Goal: Information Seeking & Learning: Learn about a topic

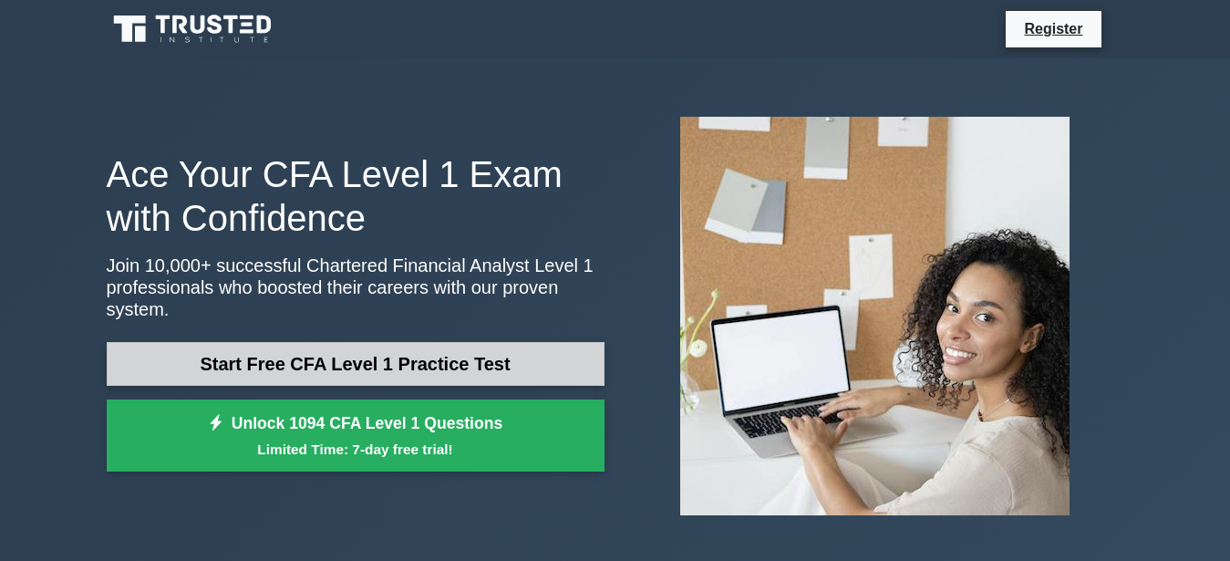
click at [386, 354] on link "Start Free CFA Level 1 Practice Test" at bounding box center [356, 364] width 498 height 44
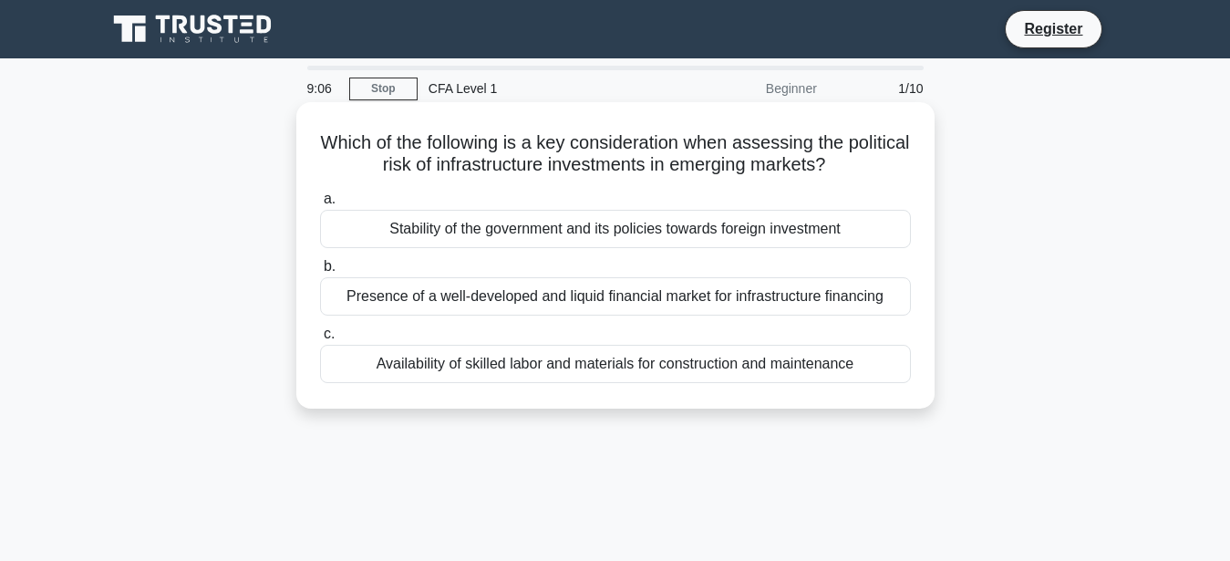
click at [584, 226] on div "Stability of the government and its policies towards foreign investment" at bounding box center [615, 229] width 591 height 38
click at [320, 205] on input "a. Stability of the government and its policies towards foreign investment" at bounding box center [320, 199] width 0 height 12
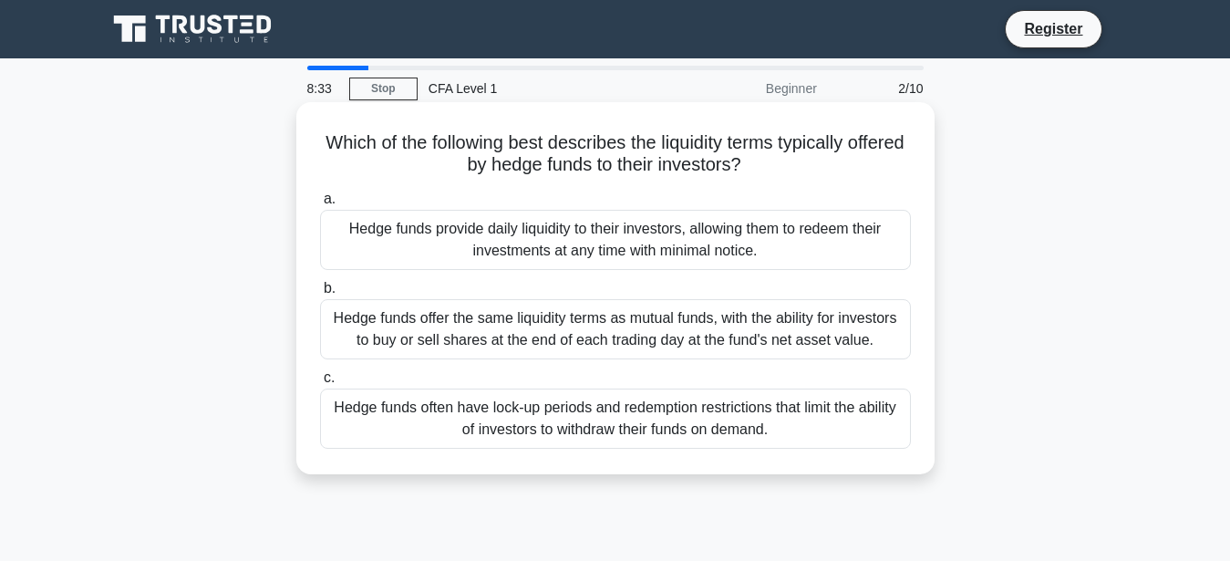
click at [786, 418] on div "Hedge funds often have lock-up periods and redemption restrictions that limit t…" at bounding box center [615, 418] width 591 height 60
click at [320, 384] on input "c. Hedge funds often have lock-up periods and redemption restrictions that limi…" at bounding box center [320, 378] width 0 height 12
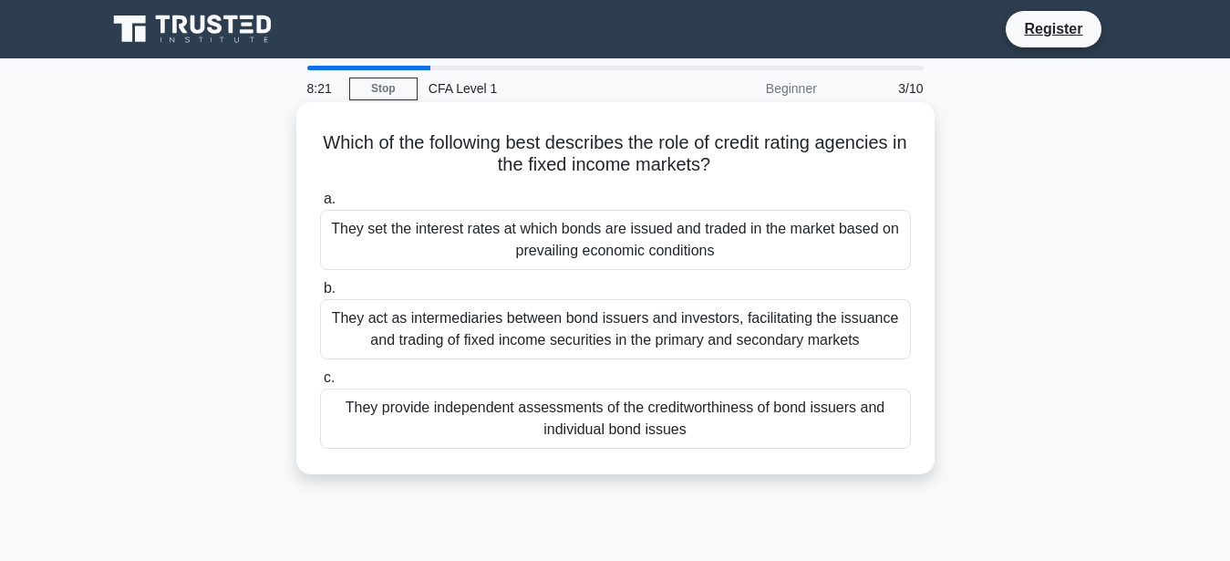
click at [674, 409] on div "They provide independent assessments of the creditworthiness of bond issuers an…" at bounding box center [615, 418] width 591 height 60
click at [320, 384] on input "c. They provide independent assessments of the creditworthiness of bond issuers…" at bounding box center [320, 378] width 0 height 12
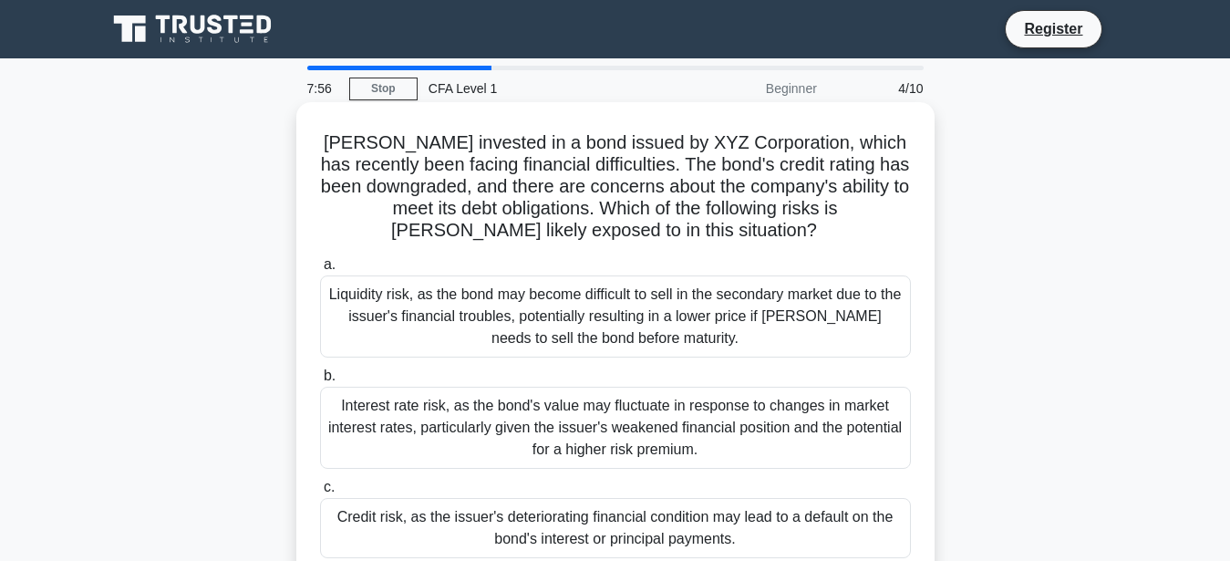
click at [861, 519] on div "Credit risk, as the issuer's deteriorating financial condition may lead to a de…" at bounding box center [615, 528] width 591 height 60
click at [320, 493] on input "c. Credit risk, as the issuer's deteriorating financial condition may lead to a…" at bounding box center [320, 487] width 0 height 12
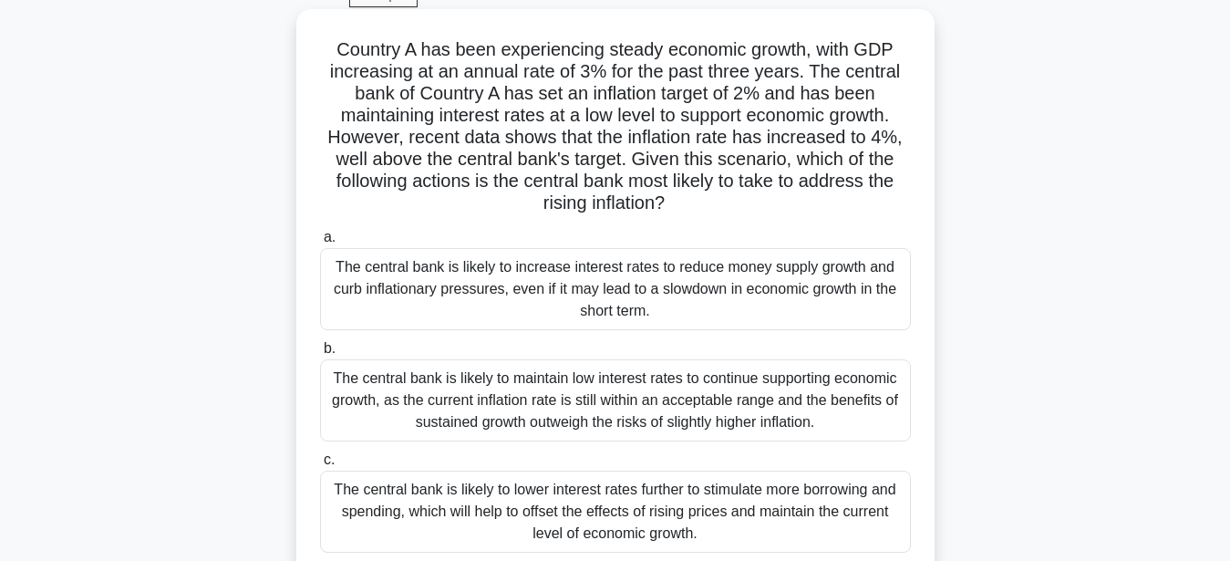
scroll to position [186, 0]
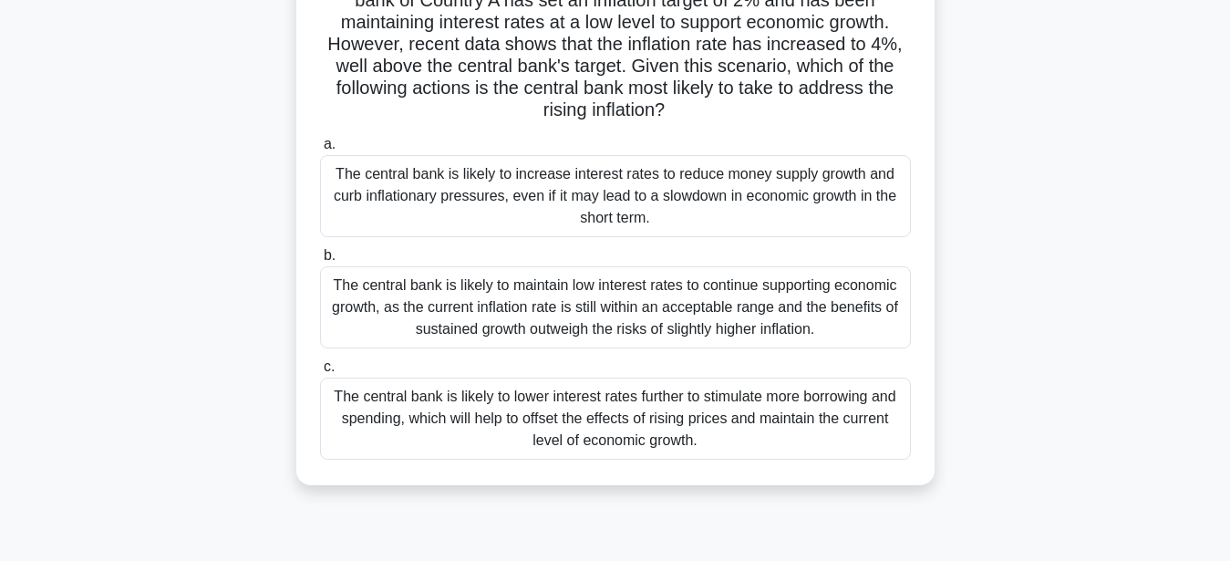
click at [492, 179] on div "The central bank is likely to increase interest rates to reduce money supply gr…" at bounding box center [615, 196] width 591 height 82
click at [320, 150] on input "a. The central bank is likely to increase interest rates to reduce money supply…" at bounding box center [320, 145] width 0 height 12
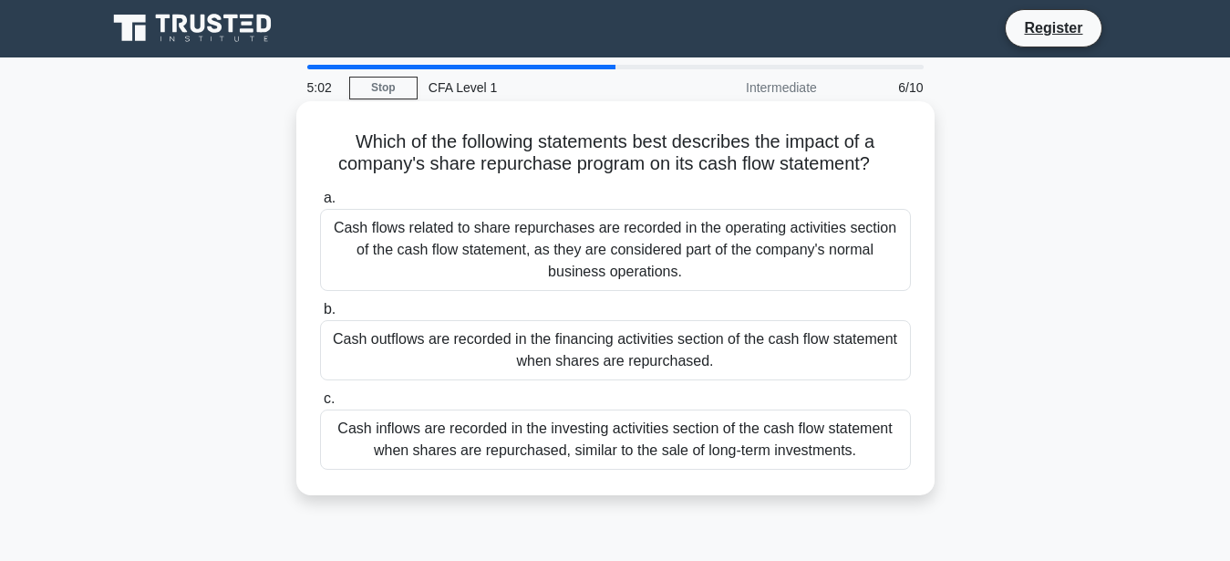
scroll to position [0, 0]
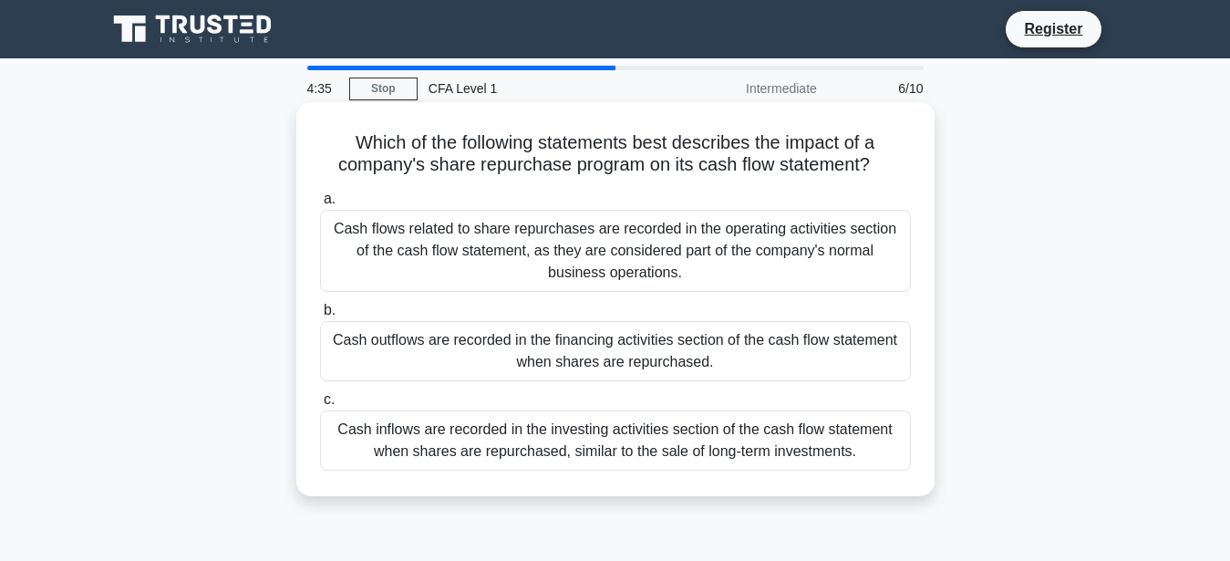
click at [736, 447] on div "Cash inflows are recorded in the investing activities section of the cash flow …" at bounding box center [615, 440] width 591 height 60
click at [320, 406] on input "c. Cash inflows are recorded in the investing activities section of the cash fl…" at bounding box center [320, 400] width 0 height 12
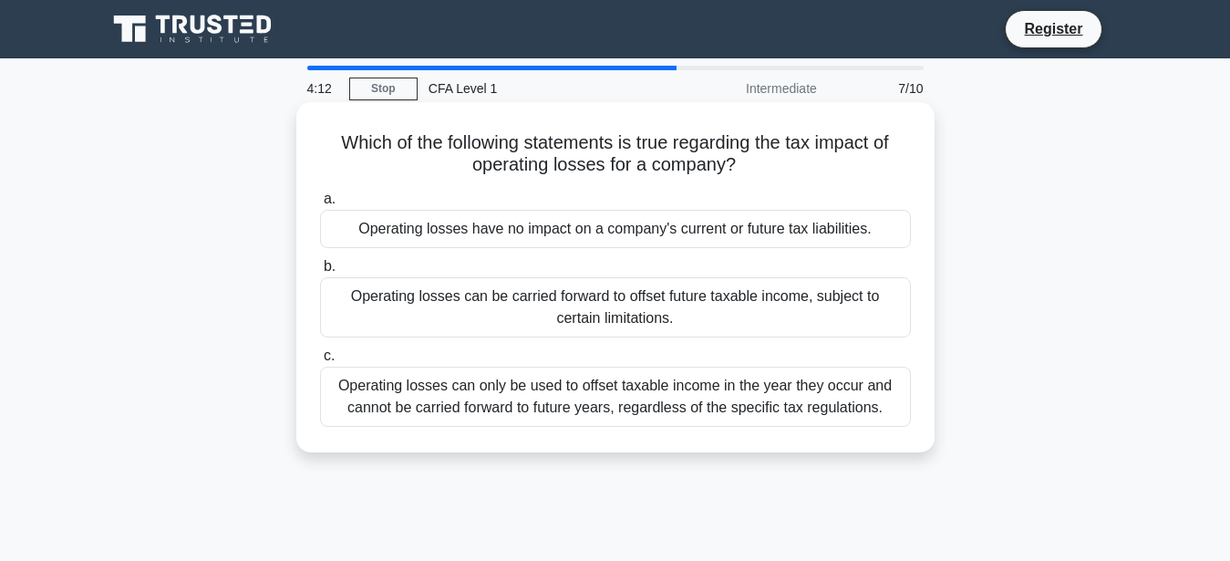
click at [508, 296] on div "Operating losses can be carried forward to offset future taxable income, subjec…" at bounding box center [615, 307] width 591 height 60
click at [320, 273] on input "b. Operating losses can be carried forward to offset future taxable income, sub…" at bounding box center [320, 267] width 0 height 12
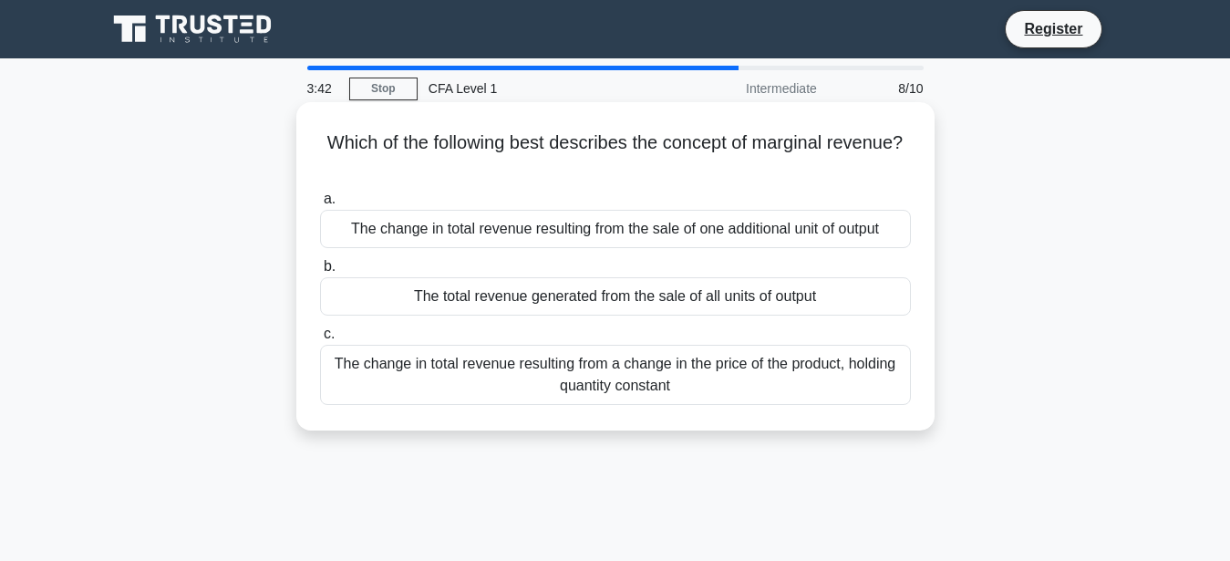
click at [554, 229] on div "The change in total revenue resulting from the sale of one additional unit of o…" at bounding box center [615, 229] width 591 height 38
click at [320, 205] on input "a. The change in total revenue resulting from the sale of one additional unit o…" at bounding box center [320, 199] width 0 height 12
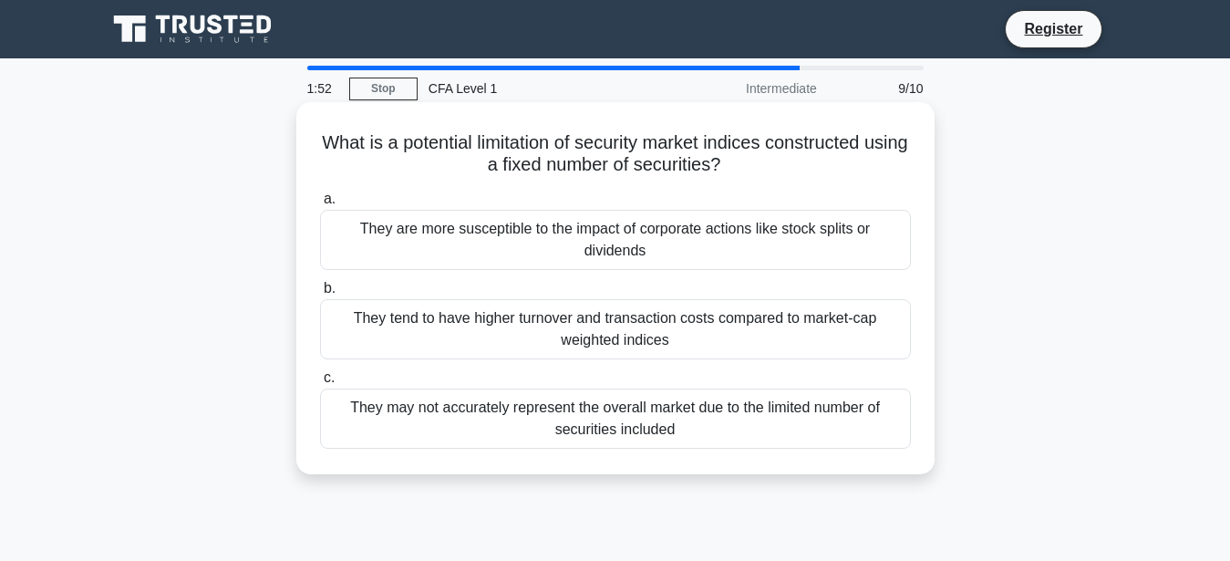
click at [592, 412] on div "They may not accurately represent the overall market due to the limited number …" at bounding box center [615, 418] width 591 height 60
click at [320, 384] on input "c. They may not accurately represent the overall market due to the limited numb…" at bounding box center [320, 378] width 0 height 12
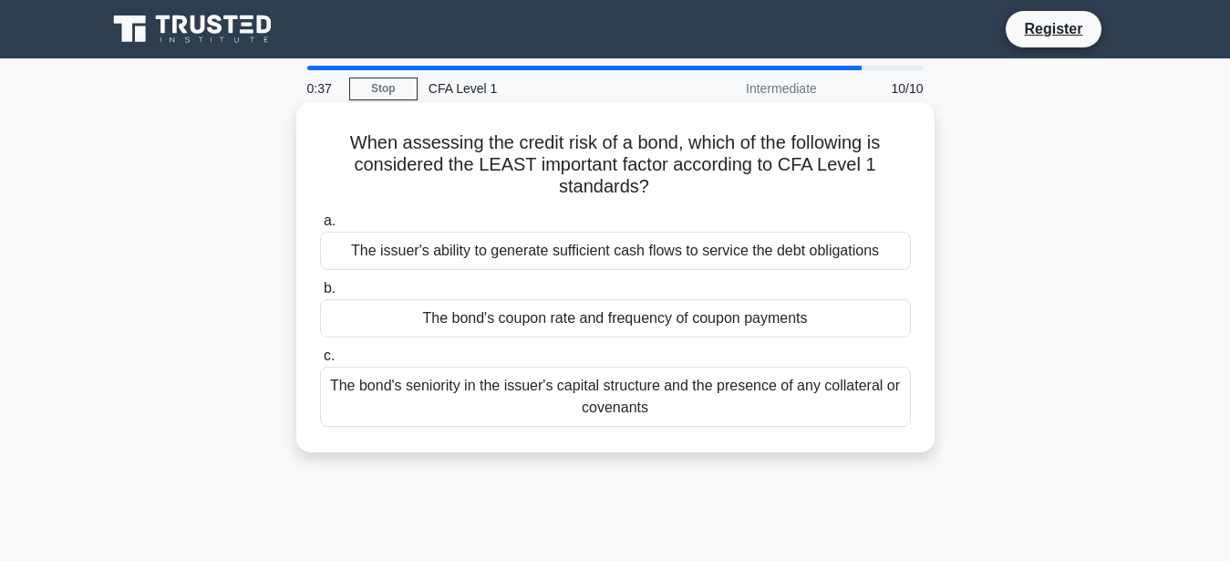
click at [637, 324] on div "The bond's coupon rate and frequency of coupon payments" at bounding box center [615, 318] width 591 height 38
click at [320, 295] on input "b. The bond's coupon rate and frequency of coupon payments" at bounding box center [320, 289] width 0 height 12
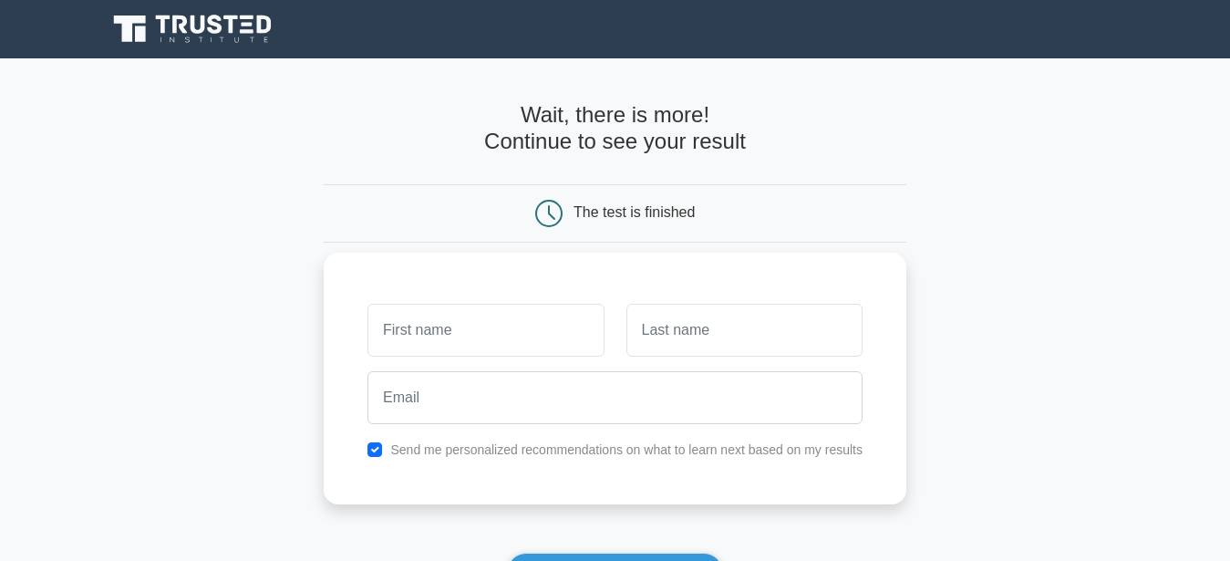
click at [427, 335] on input "text" at bounding box center [485, 330] width 236 height 53
type input "asds"
type input "asdf"
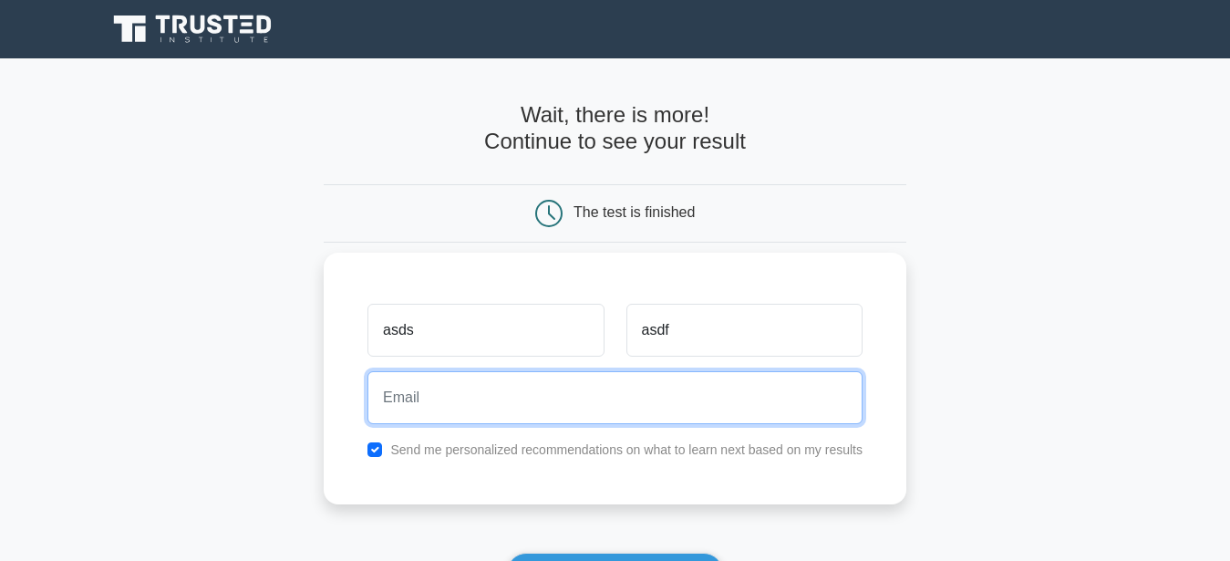
click at [404, 396] on input "email" at bounding box center [614, 397] width 495 height 53
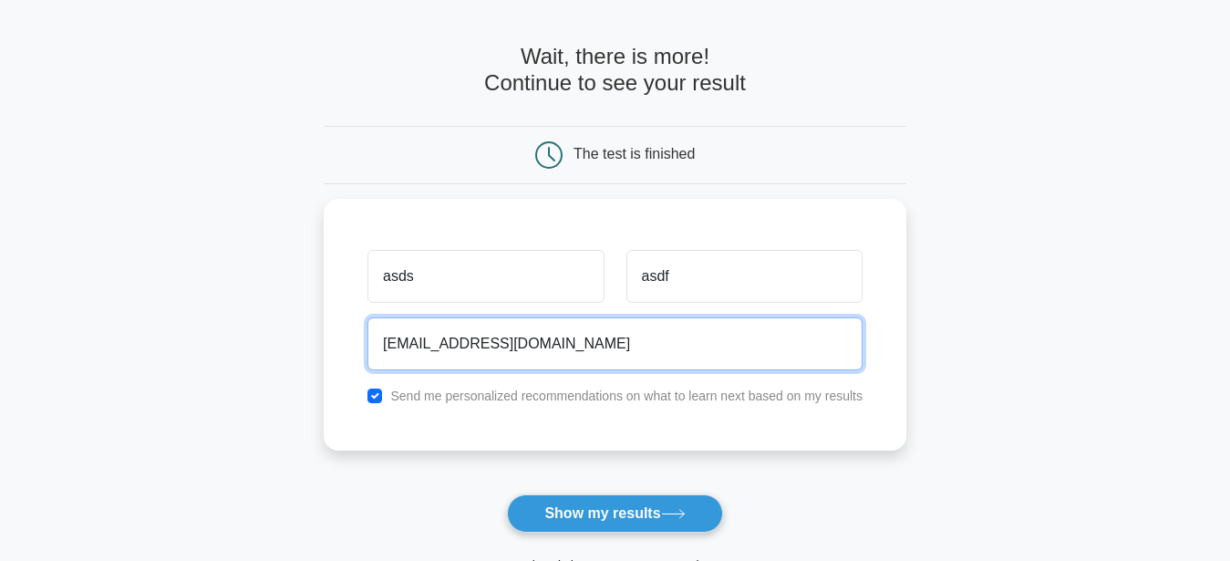
scroll to position [93, 0]
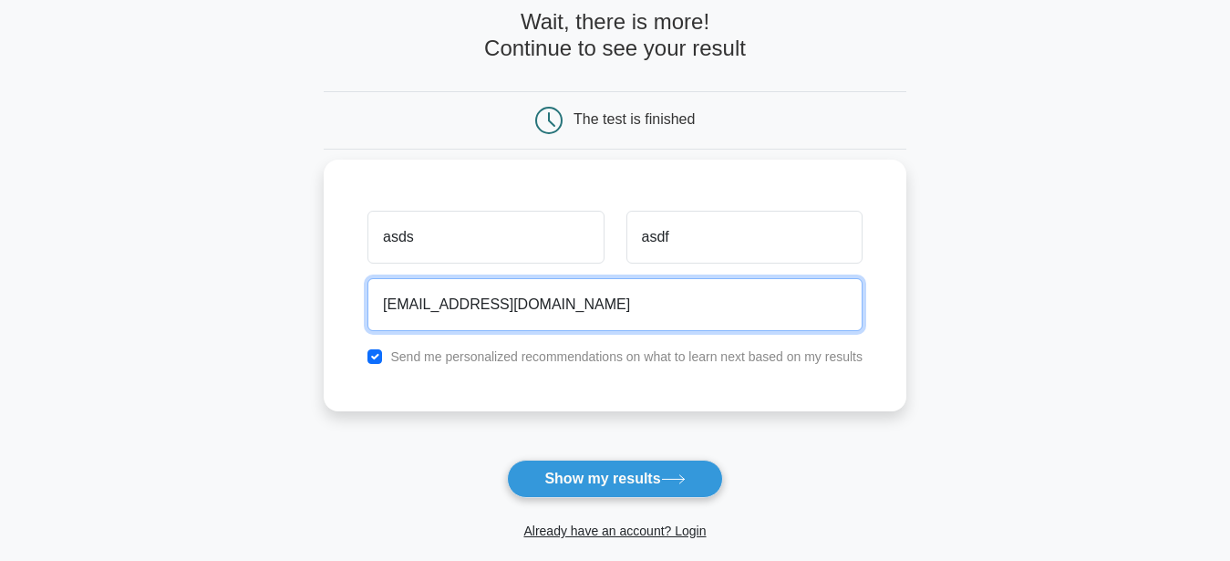
type input "vpitsa@yahoo.com"
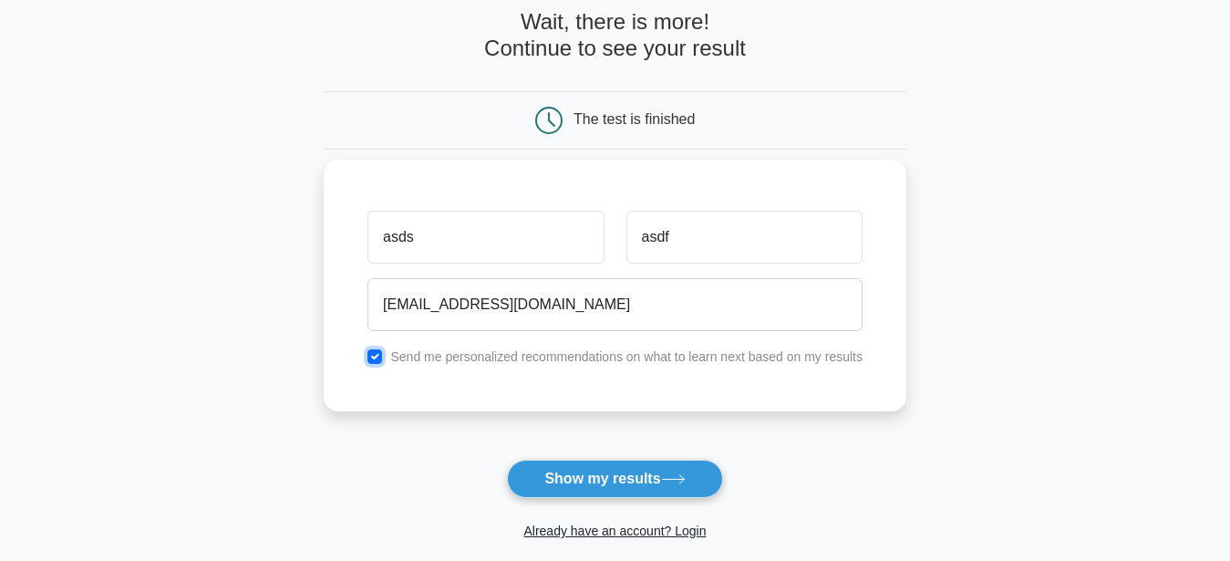
click at [377, 357] on input "checkbox" at bounding box center [374, 356] width 15 height 15
checkbox input "false"
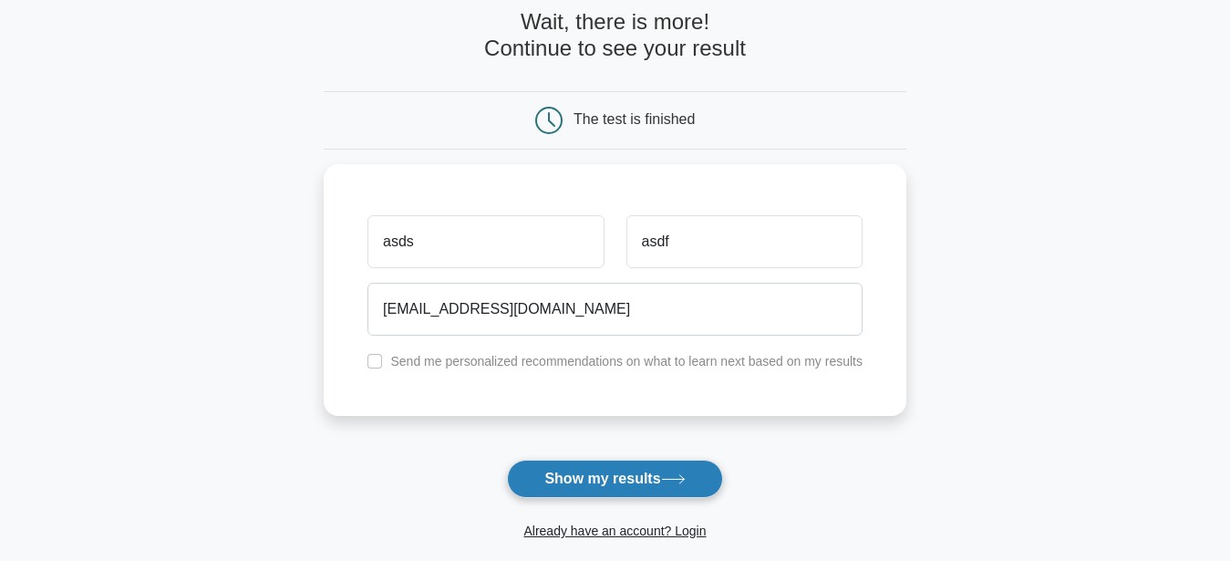
click at [553, 474] on button "Show my results" at bounding box center [614, 479] width 215 height 38
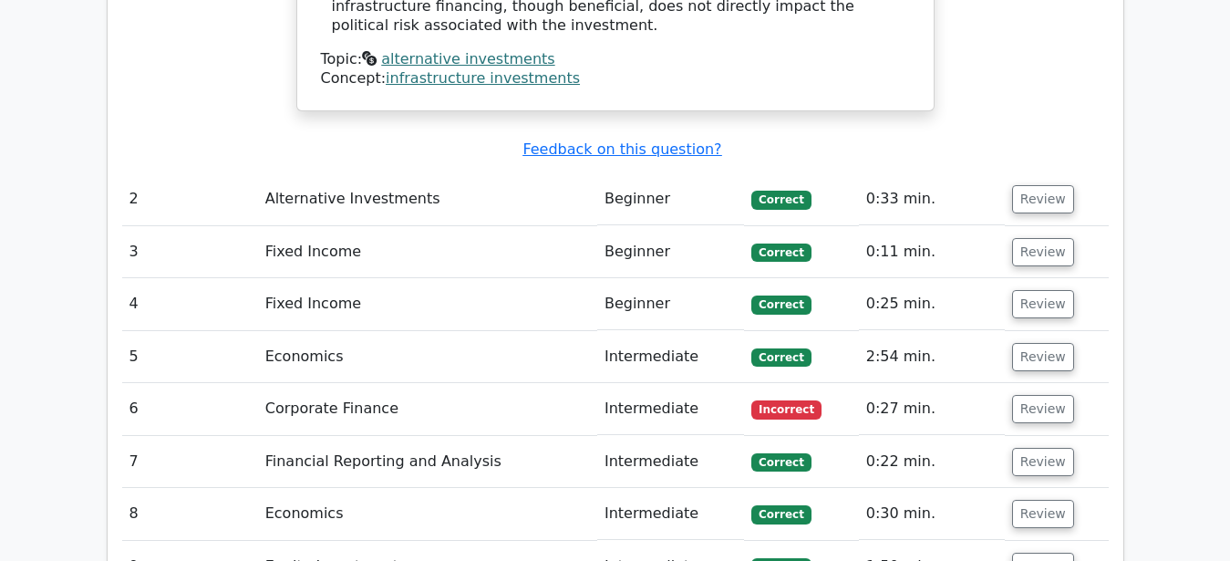
scroll to position [2232, 0]
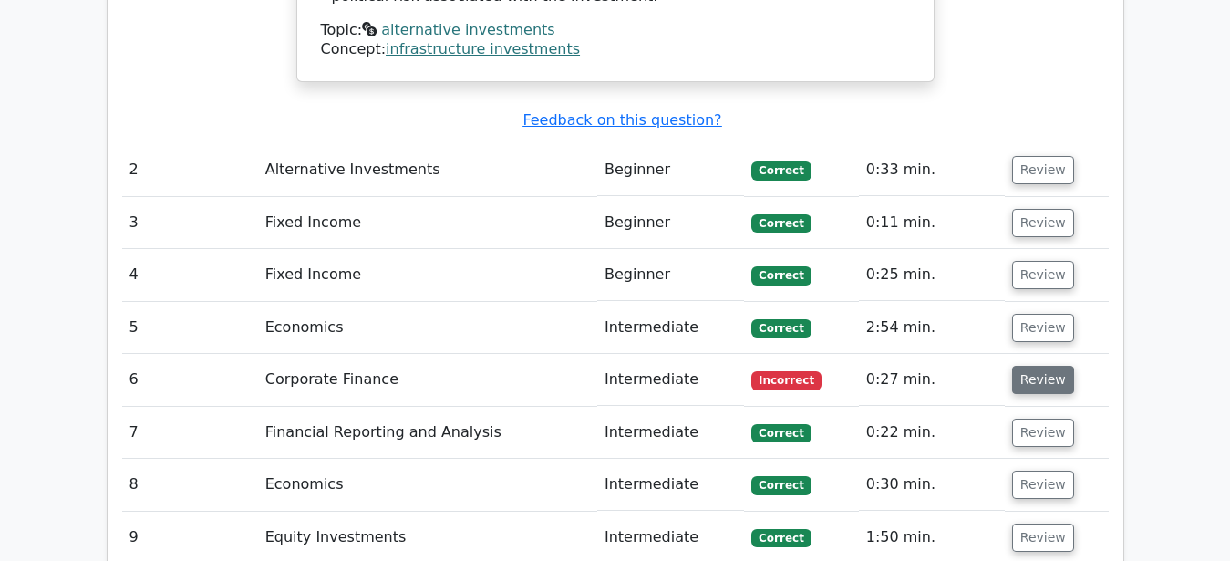
click at [1040, 366] on button "Review" at bounding box center [1043, 380] width 62 height 28
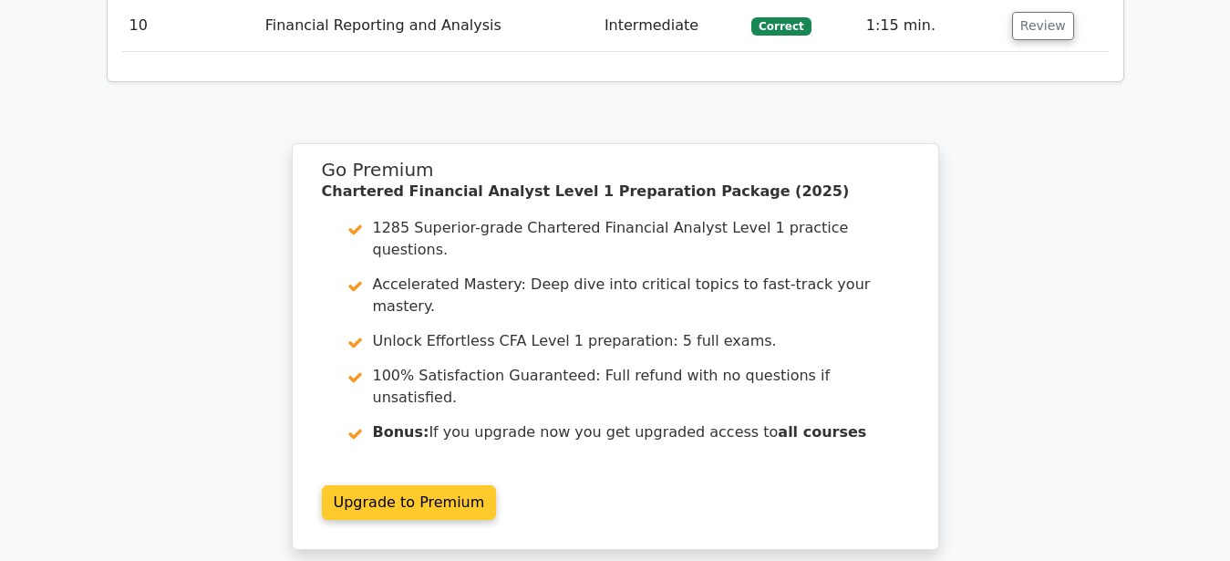
scroll to position [3627, 0]
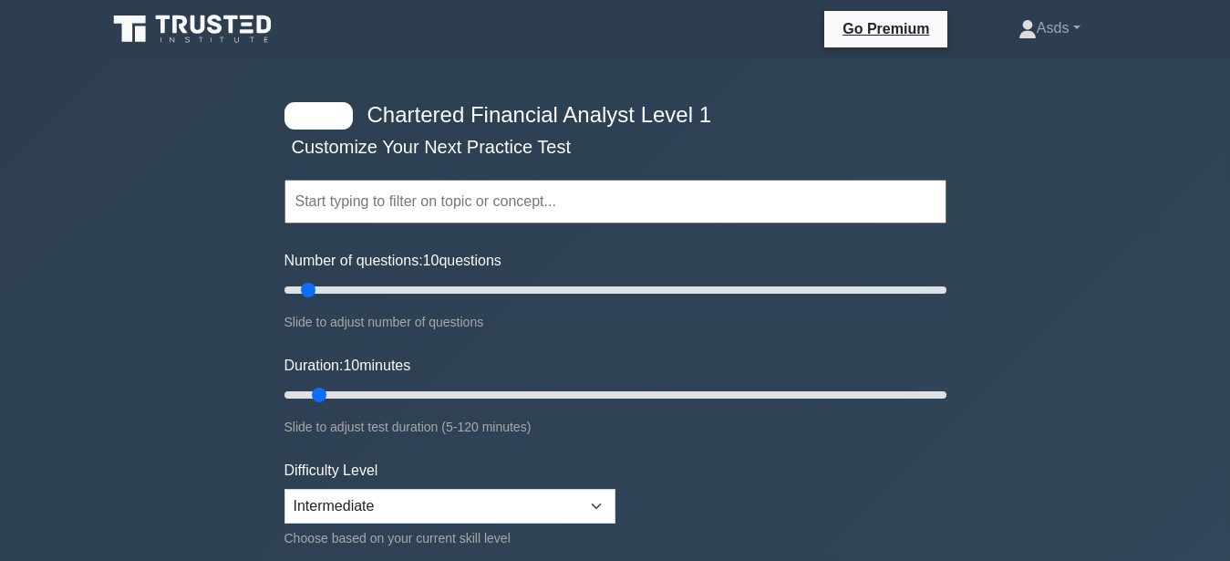
scroll to position [93, 0]
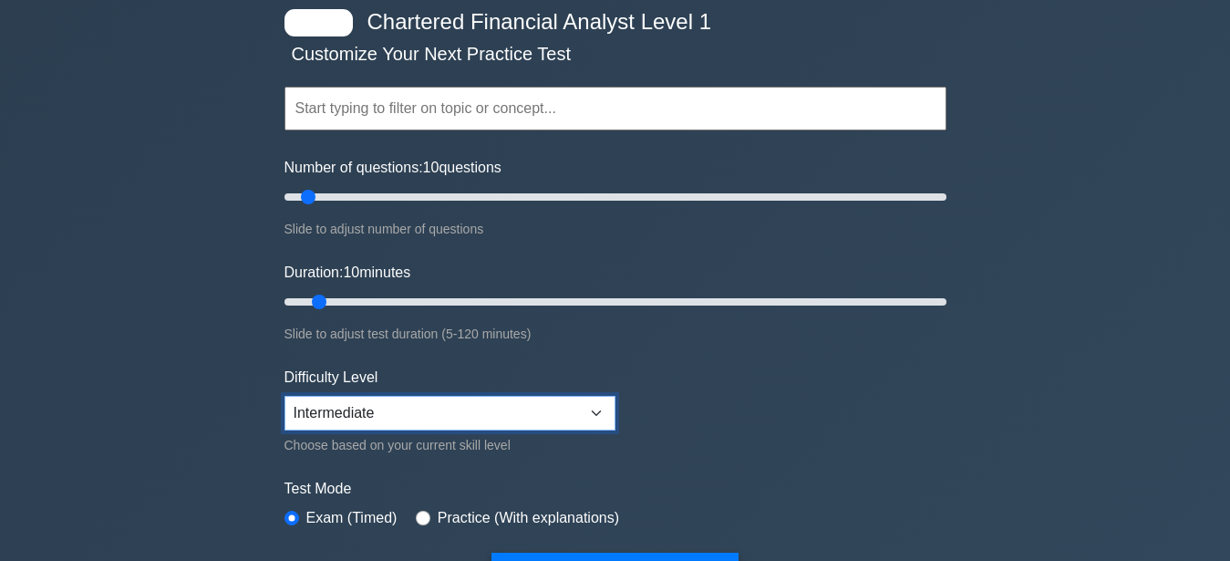
click at [284, 396] on select "Beginner Intermediate Expert" at bounding box center [449, 413] width 331 height 35
select select "expert"
click option "Expert" at bounding box center [0, 0] width 0 height 0
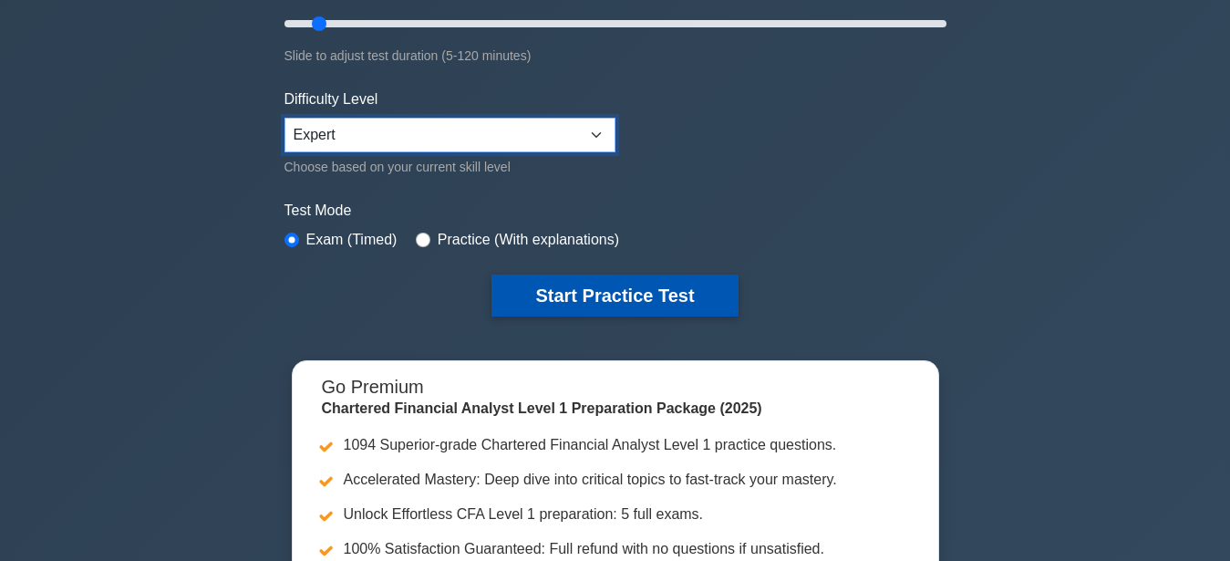
scroll to position [372, 0]
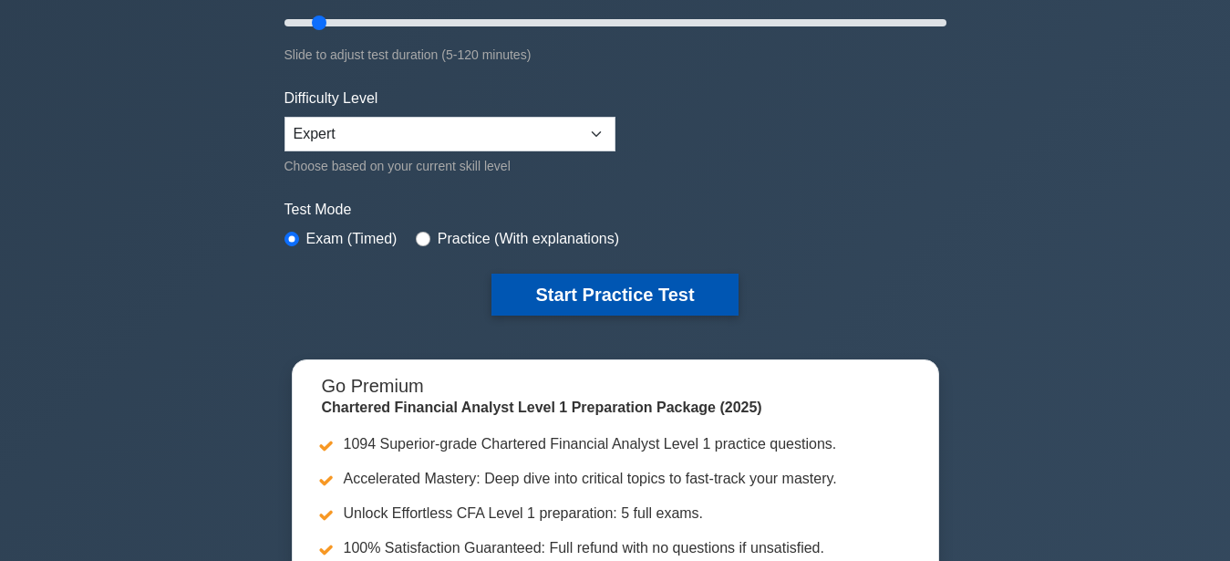
click at [631, 295] on button "Start Practice Test" at bounding box center [614, 295] width 246 height 42
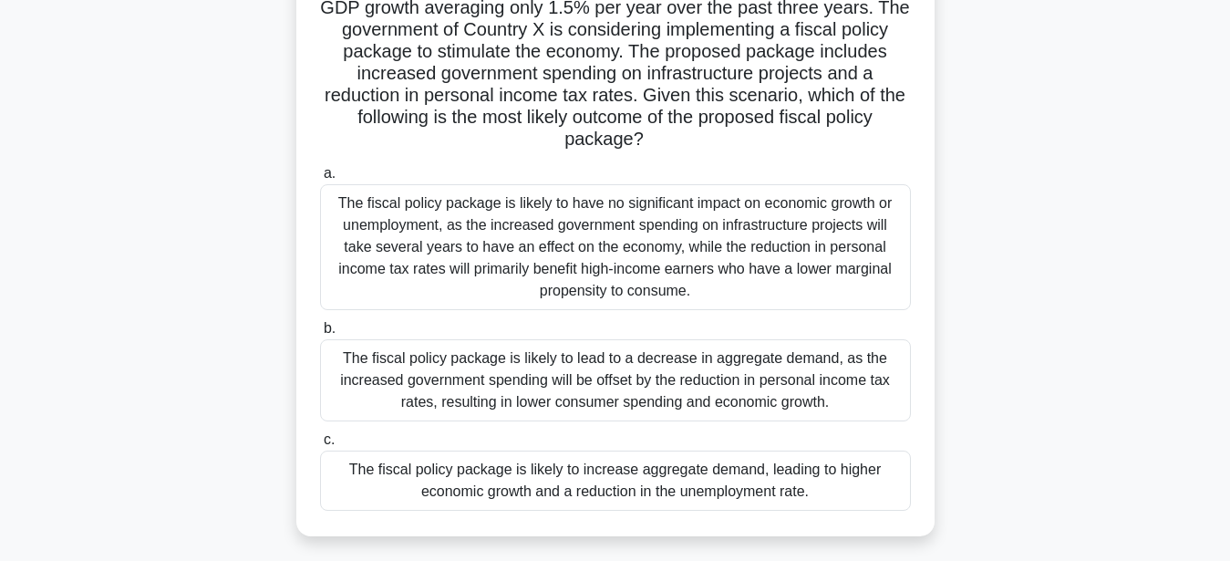
scroll to position [186, 0]
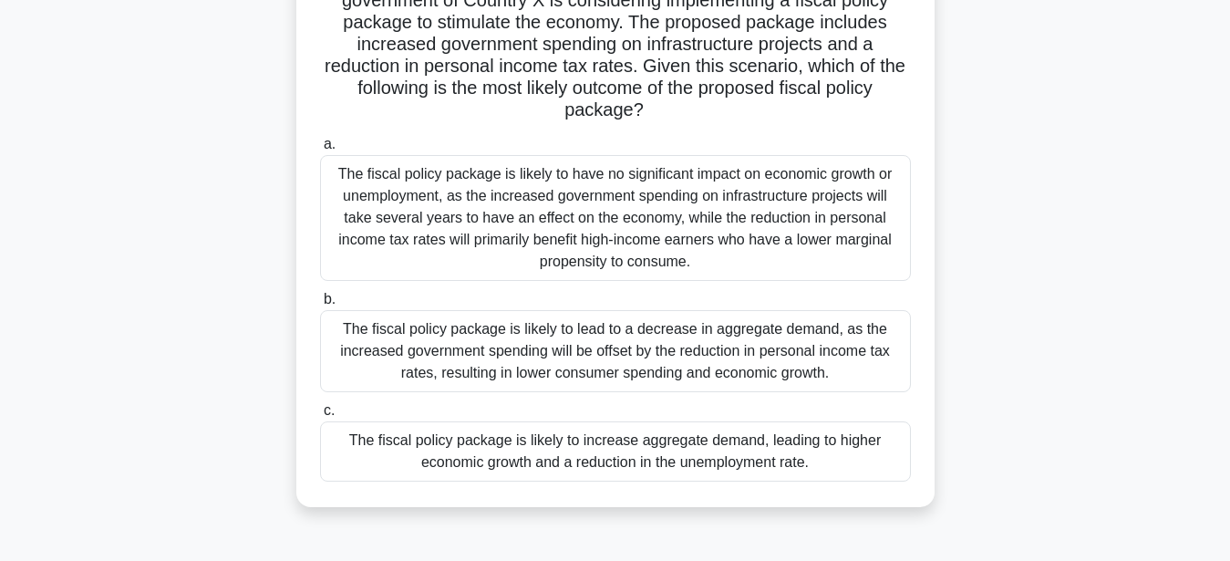
click at [669, 447] on div "The fiscal policy package is likely to increase aggregate demand, leading to hi…" at bounding box center [615, 451] width 591 height 60
click at [320, 417] on input "c. The fiscal policy package is likely to increase aggregate demand, leading to…" at bounding box center [320, 411] width 0 height 12
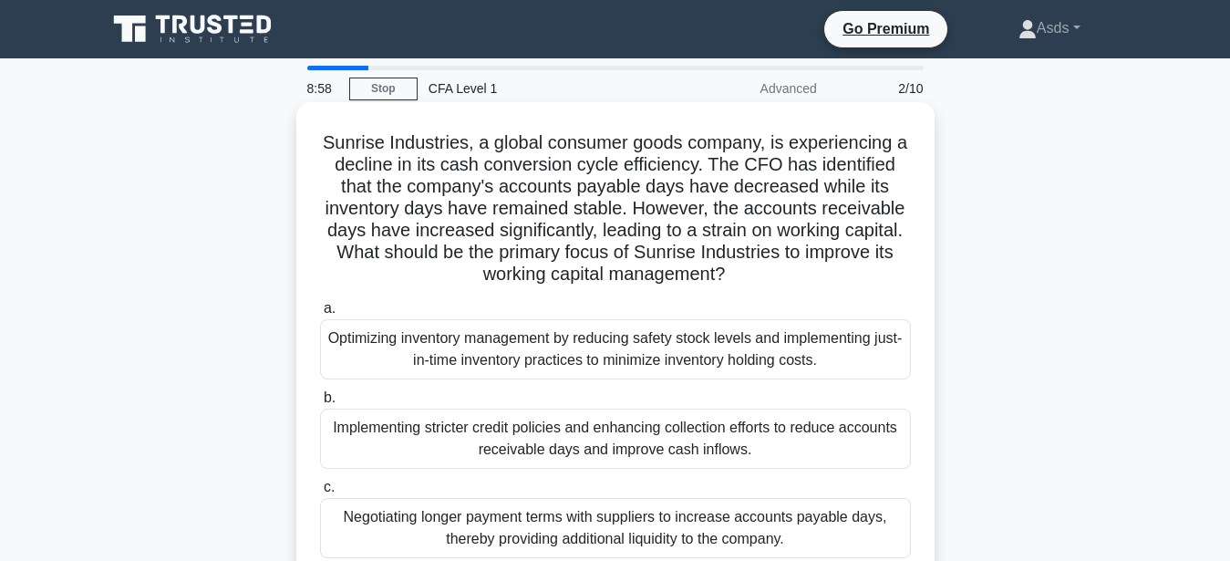
scroll to position [93, 0]
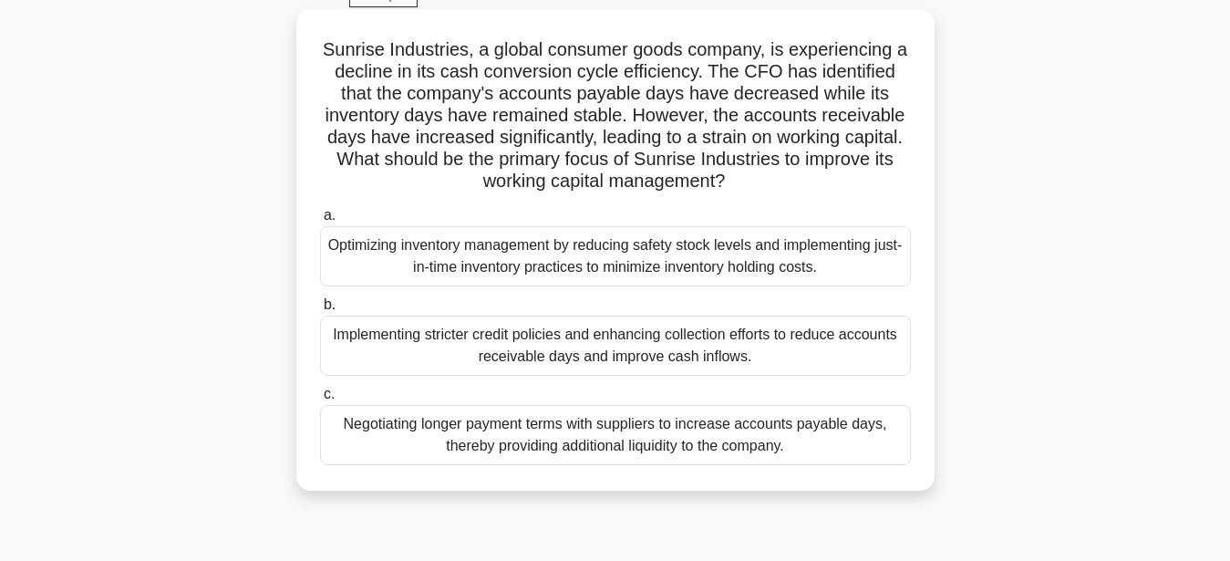
click at [485, 346] on div "Implementing stricter credit policies and enhancing collection efforts to reduc…" at bounding box center [615, 346] width 591 height 60
click at [320, 311] on input "b. Implementing stricter credit policies and enhancing collection efforts to re…" at bounding box center [320, 305] width 0 height 12
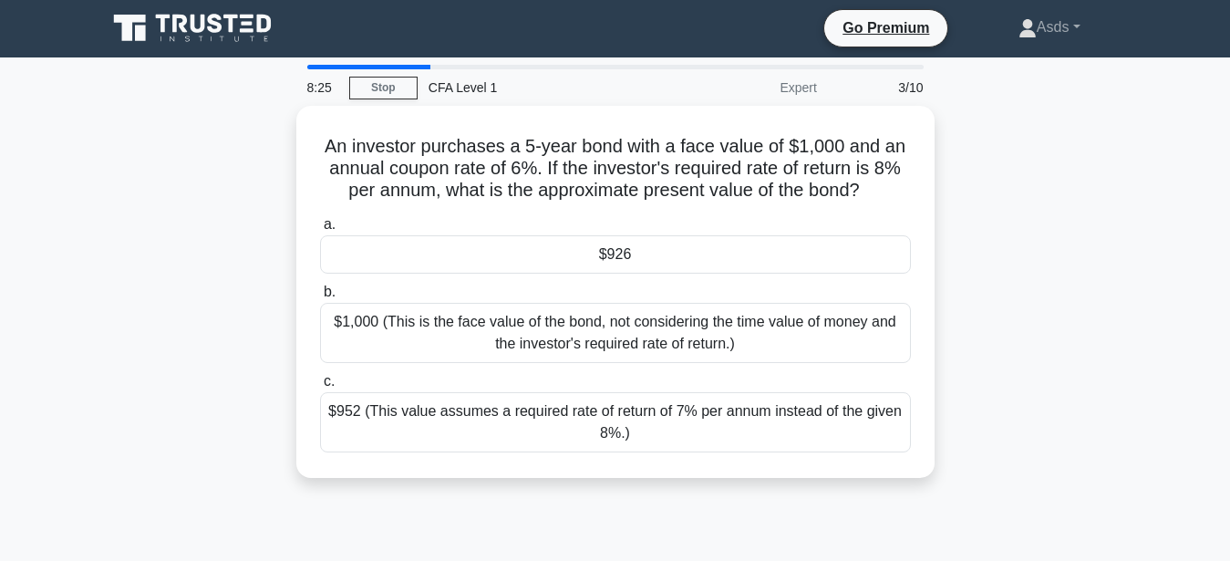
scroll to position [0, 0]
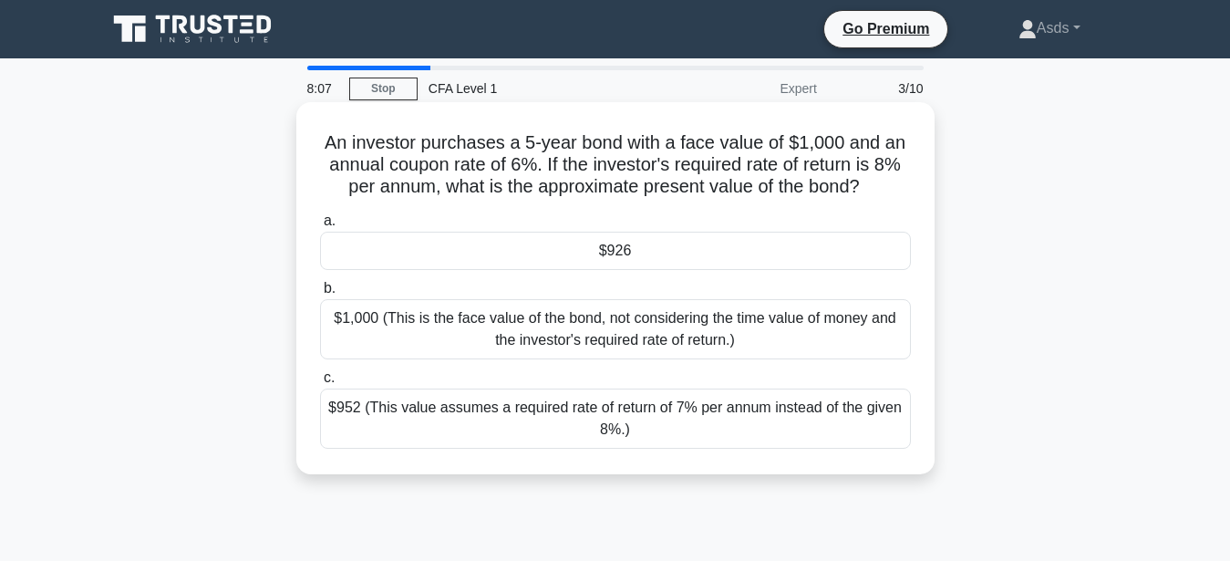
click at [601, 252] on div "$926" at bounding box center [615, 251] width 591 height 38
click at [320, 227] on input "a. $926" at bounding box center [320, 221] width 0 height 12
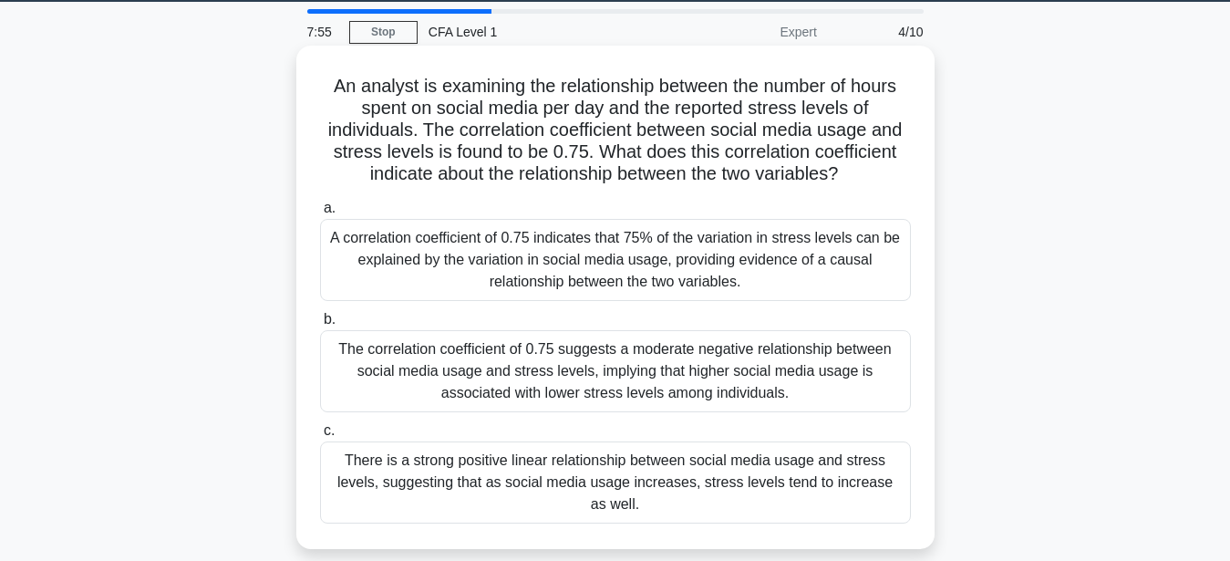
scroll to position [93, 0]
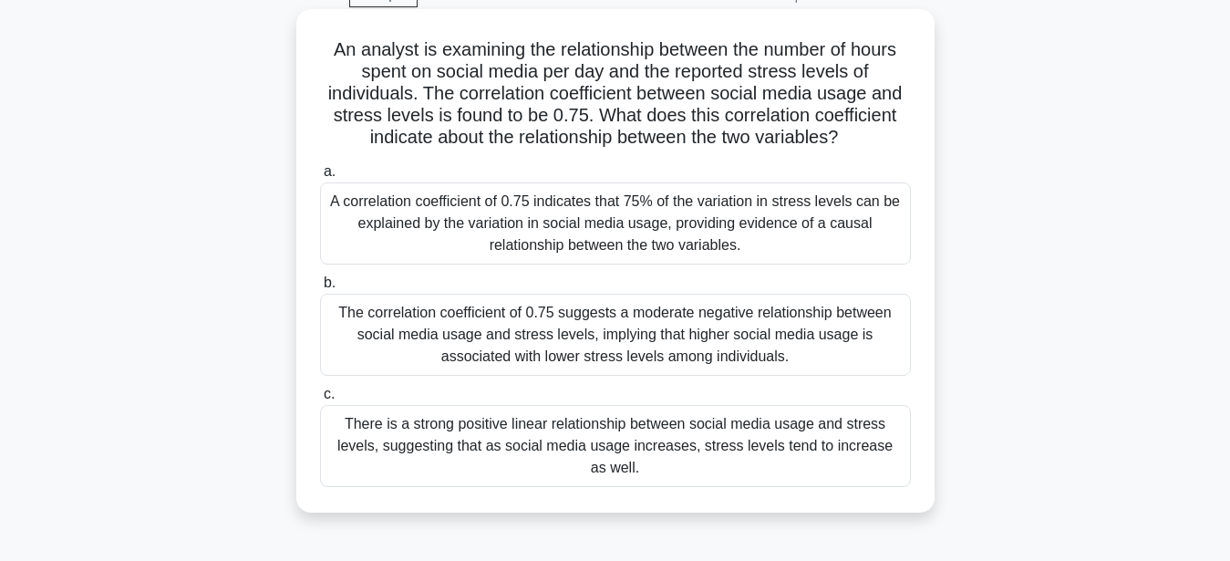
click at [658, 435] on div "There is a strong positive linear relationship between social media usage and s…" at bounding box center [615, 446] width 591 height 82
click at [320, 400] on input "c. There is a strong positive linear relationship between social media usage an…" at bounding box center [320, 394] width 0 height 12
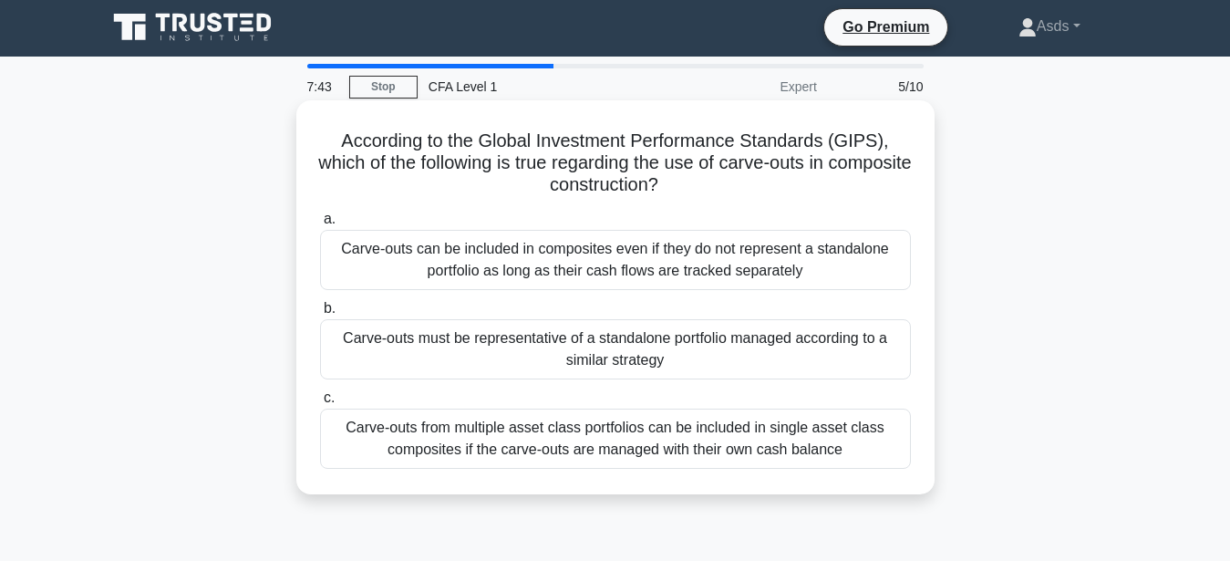
scroll to position [0, 0]
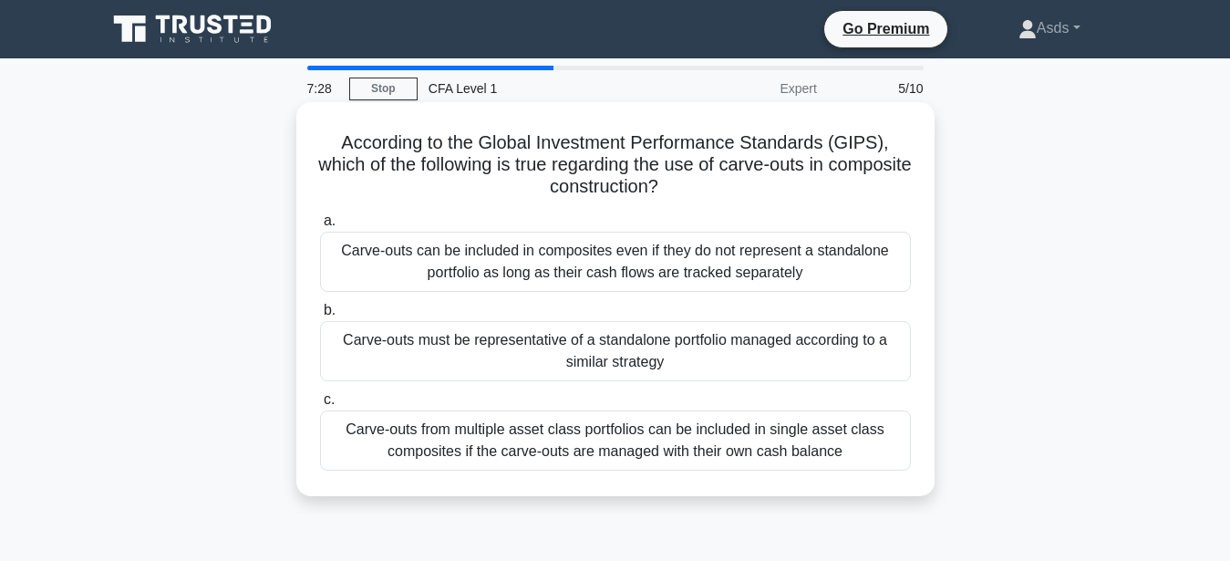
click at [600, 349] on div "Carve-outs must be representative of a standalone portfolio managed according t…" at bounding box center [615, 351] width 591 height 60
click at [320, 316] on input "b. Carve-outs must be representative of a standalone portfolio managed accordin…" at bounding box center [320, 311] width 0 height 12
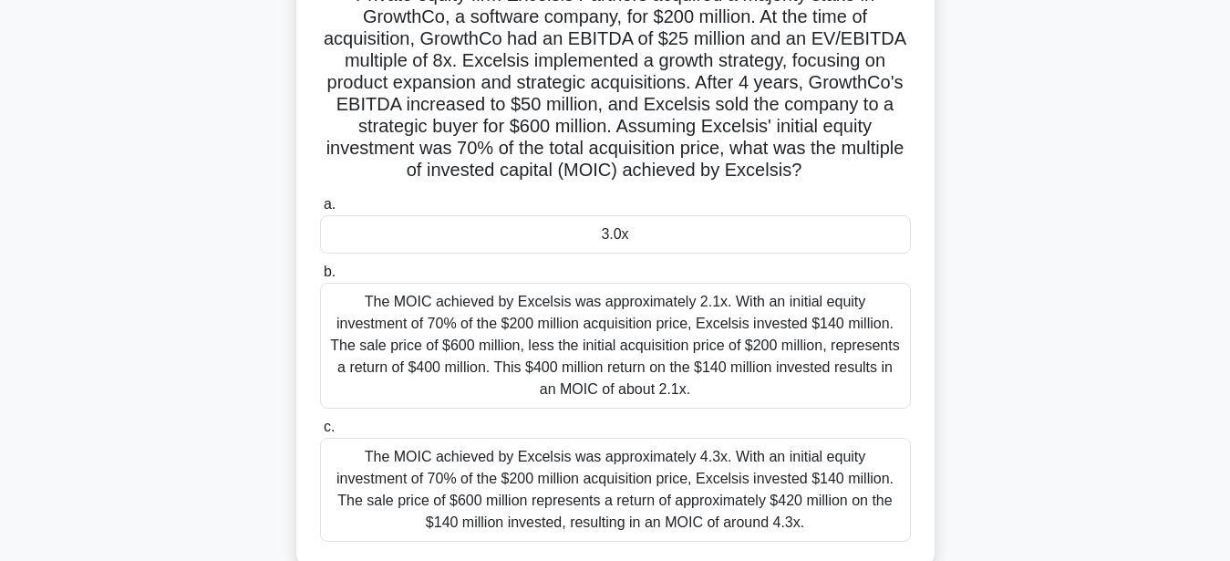
scroll to position [186, 0]
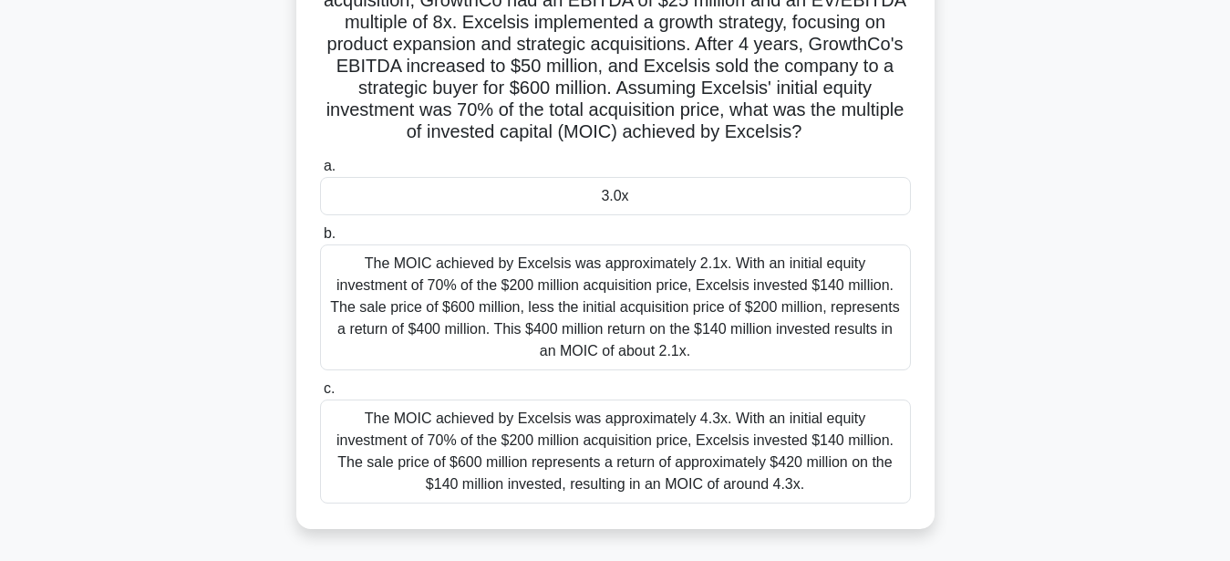
click at [620, 440] on div "The MOIC achieved by Excelsis was approximately 4.3x. With an initial equity in…" at bounding box center [615, 451] width 591 height 104
click at [320, 395] on input "c. The MOIC achieved by Excelsis was approximately 4.3x. With an initial equity…" at bounding box center [320, 389] width 0 height 12
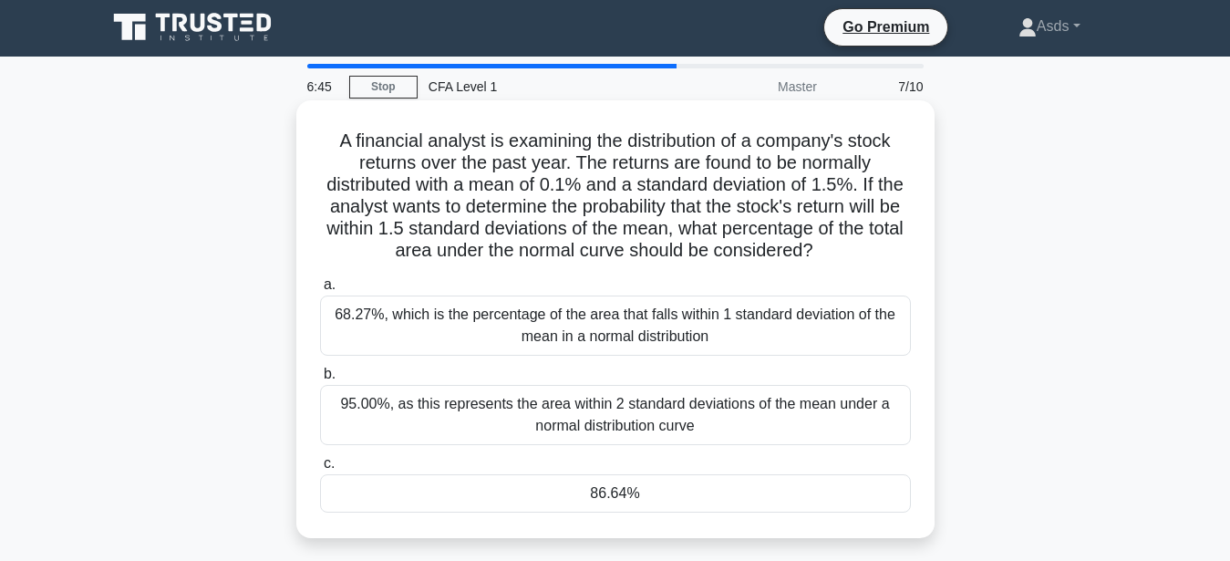
scroll to position [0, 0]
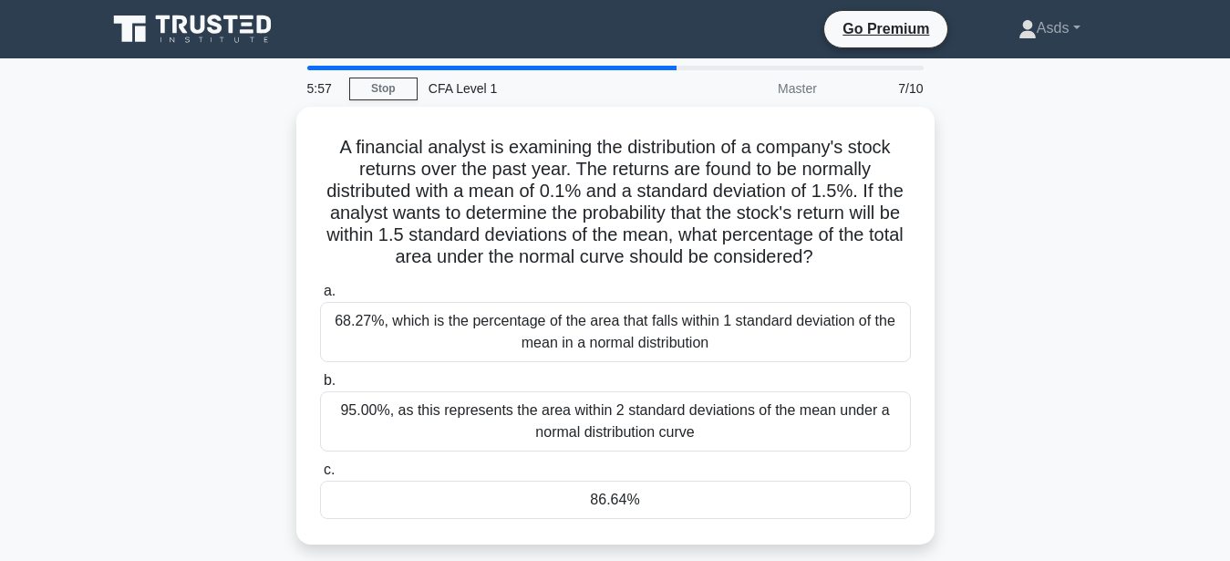
click at [625, 500] on div "86.64%" at bounding box center [615, 500] width 591 height 38
click at [320, 476] on input "c. 86.64%" at bounding box center [320, 470] width 0 height 12
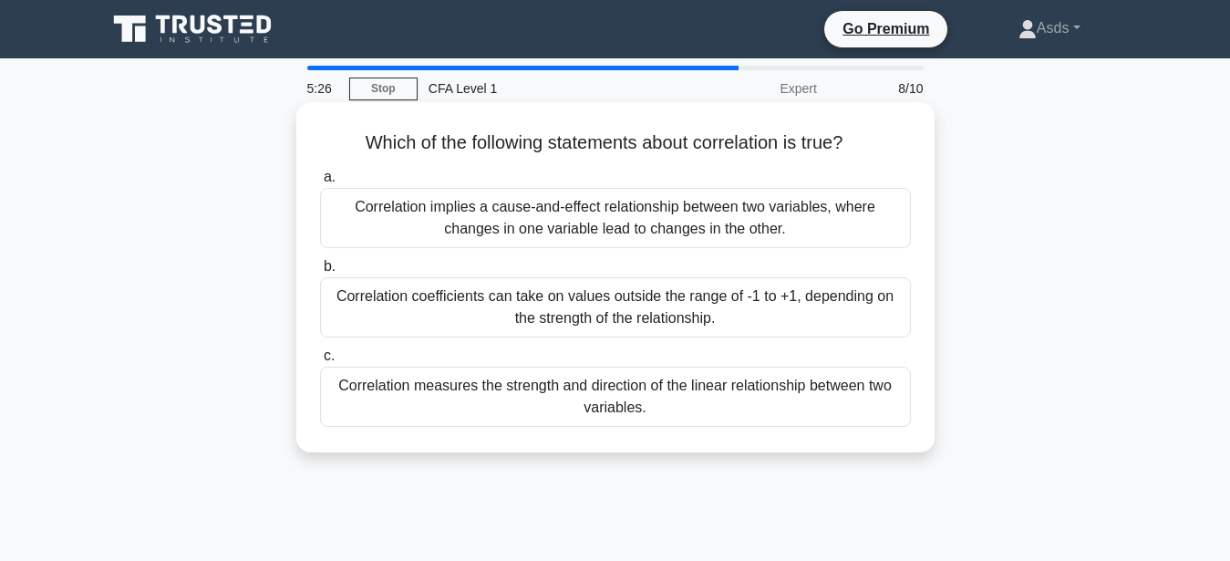
click at [495, 305] on div "Correlation coefficients can take on values outside the range of -1 to +1, depe…" at bounding box center [615, 307] width 591 height 60
click at [320, 273] on input "b. Correlation coefficients can take on values outside the range of -1 to +1, d…" at bounding box center [320, 267] width 0 height 12
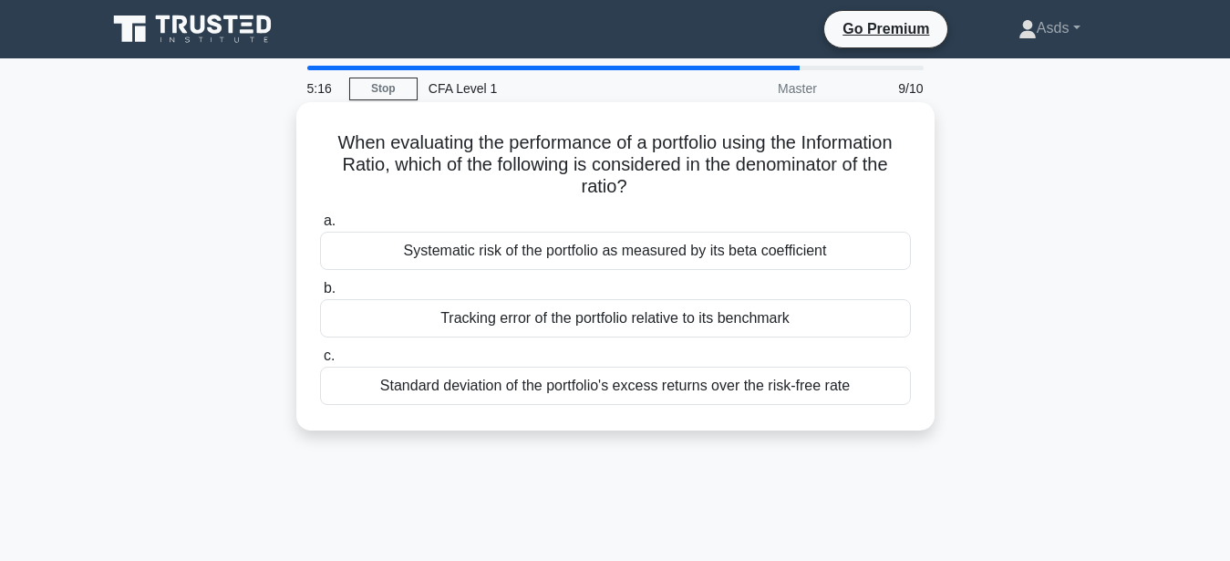
click at [558, 387] on div "Standard deviation of the portfolio's excess returns over the risk-free rate" at bounding box center [615, 386] width 591 height 38
click at [320, 362] on input "c. Standard deviation of the portfolio's excess returns over the risk-free rate" at bounding box center [320, 356] width 0 height 12
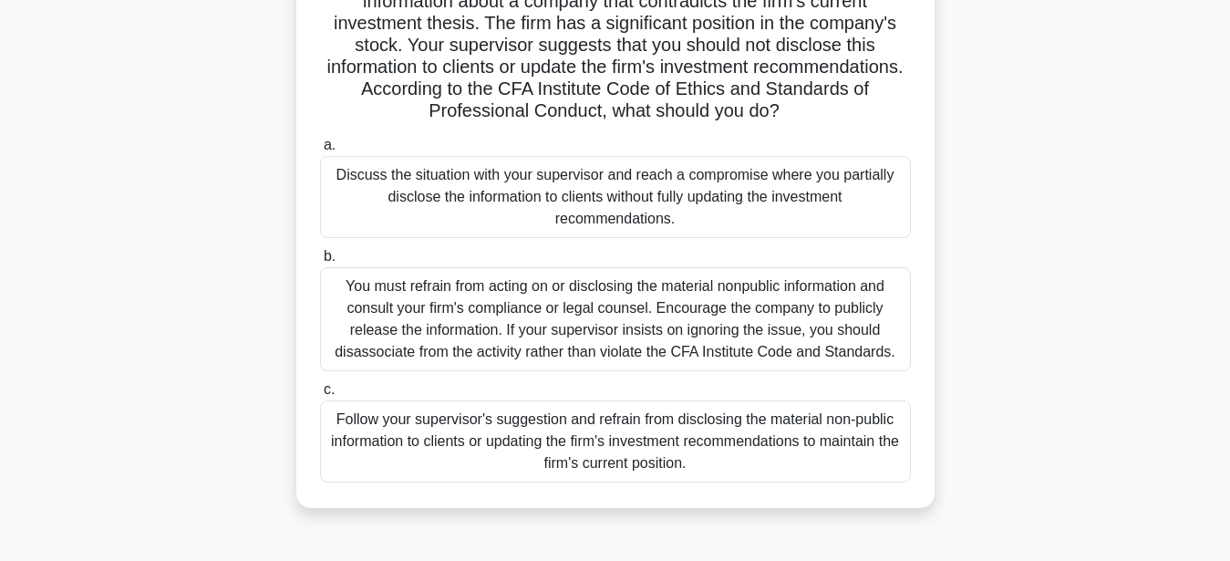
scroll to position [186, 0]
click at [524, 339] on div "You must refrain from acting on or disclosing the material nonpublic informatio…" at bounding box center [615, 318] width 591 height 104
click at [320, 262] on input "b. You must refrain from acting on or disclosing the material nonpublic informa…" at bounding box center [320, 256] width 0 height 12
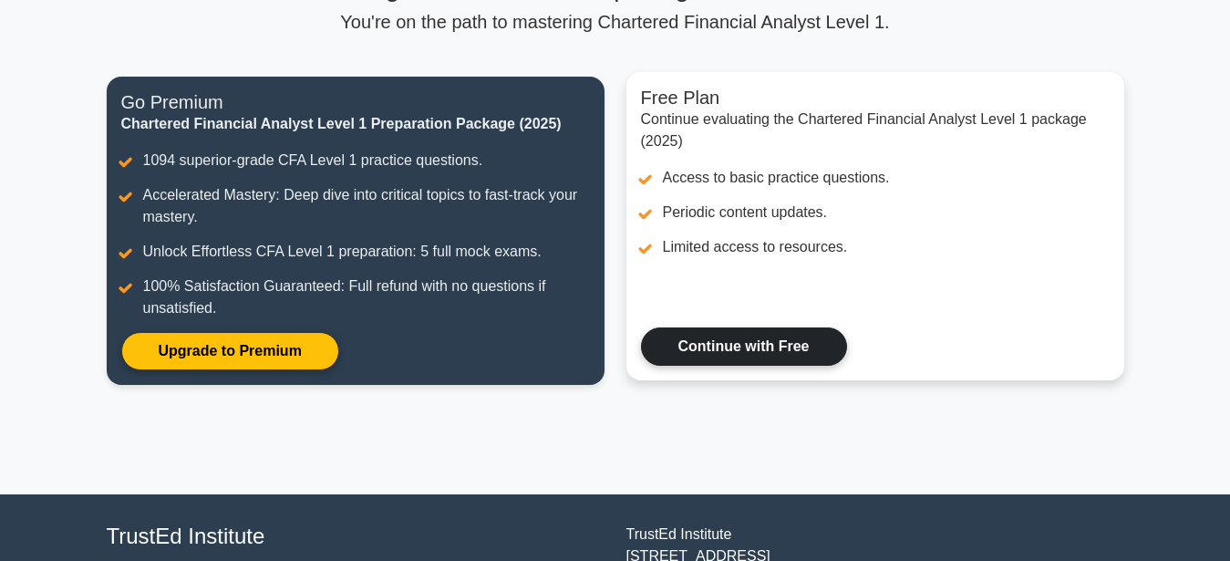
scroll to position [29, 0]
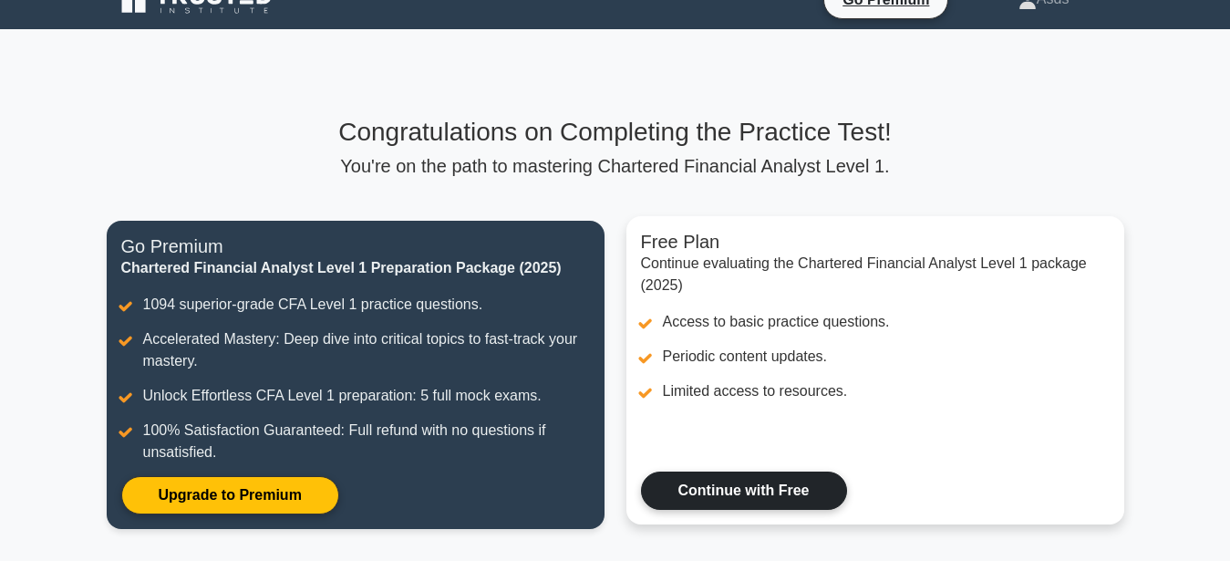
click at [760, 486] on link "Continue with Free" at bounding box center [744, 490] width 206 height 38
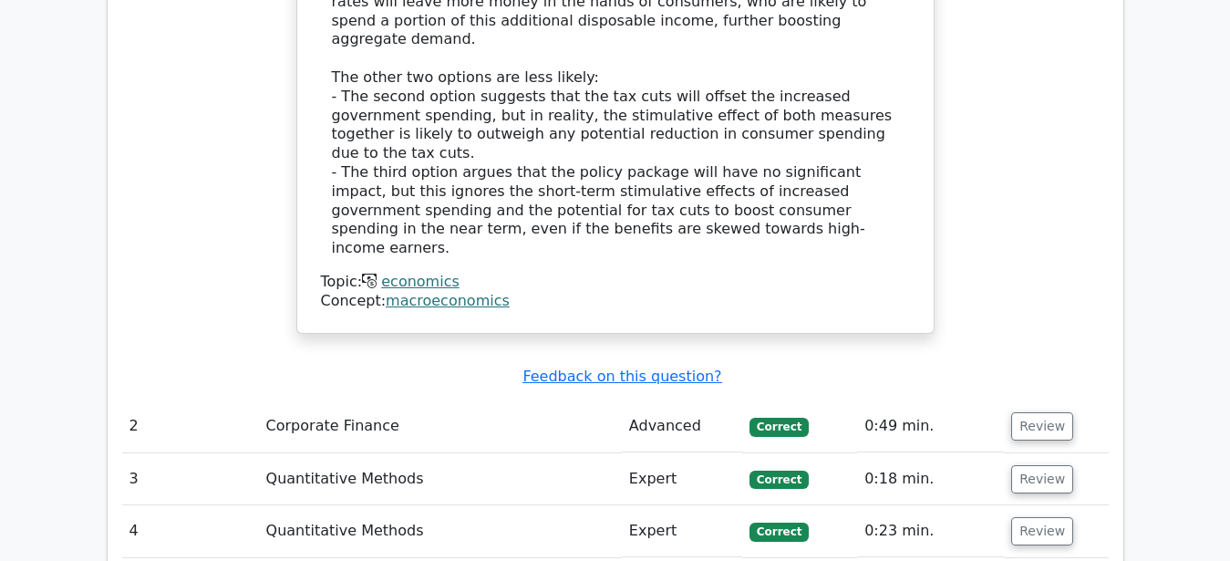
scroll to position [2418, 0]
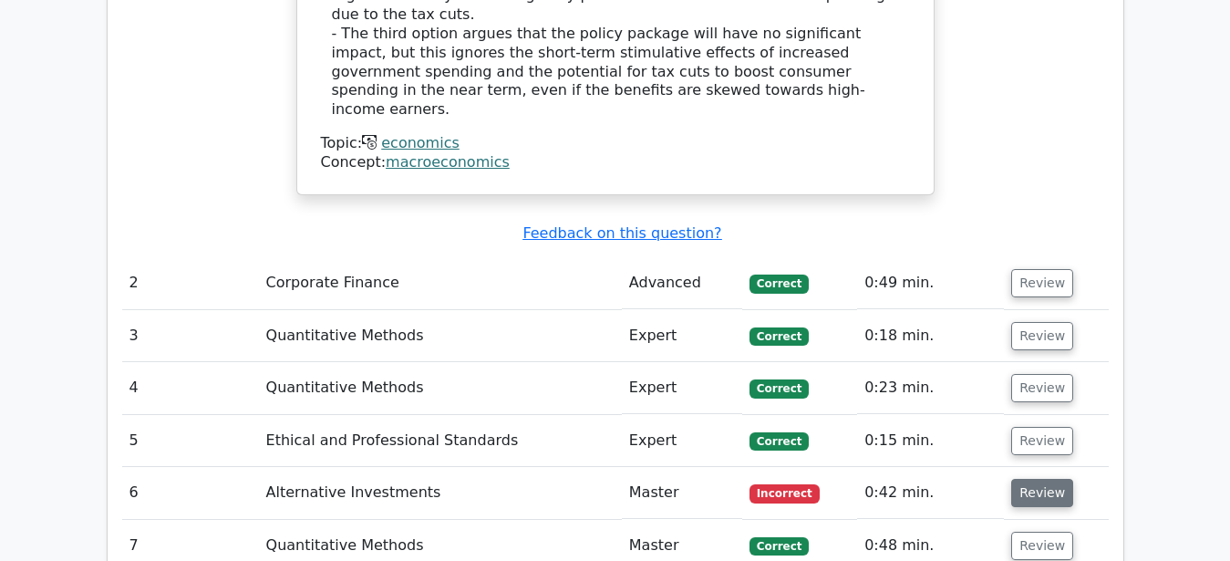
click at [1033, 479] on button "Review" at bounding box center [1042, 493] width 62 height 28
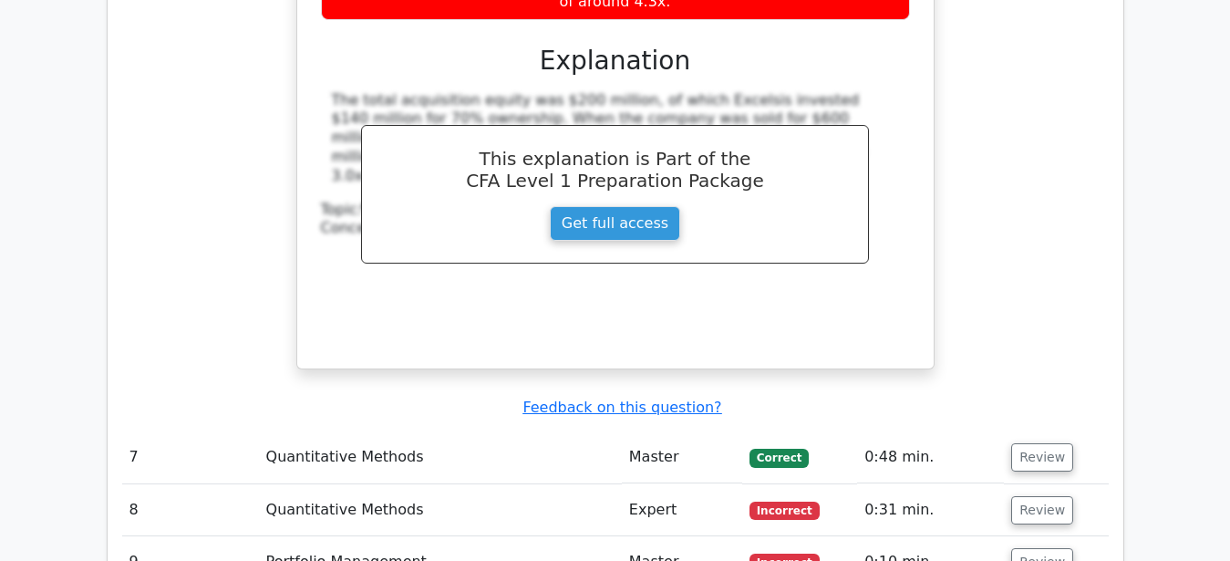
scroll to position [3534, 0]
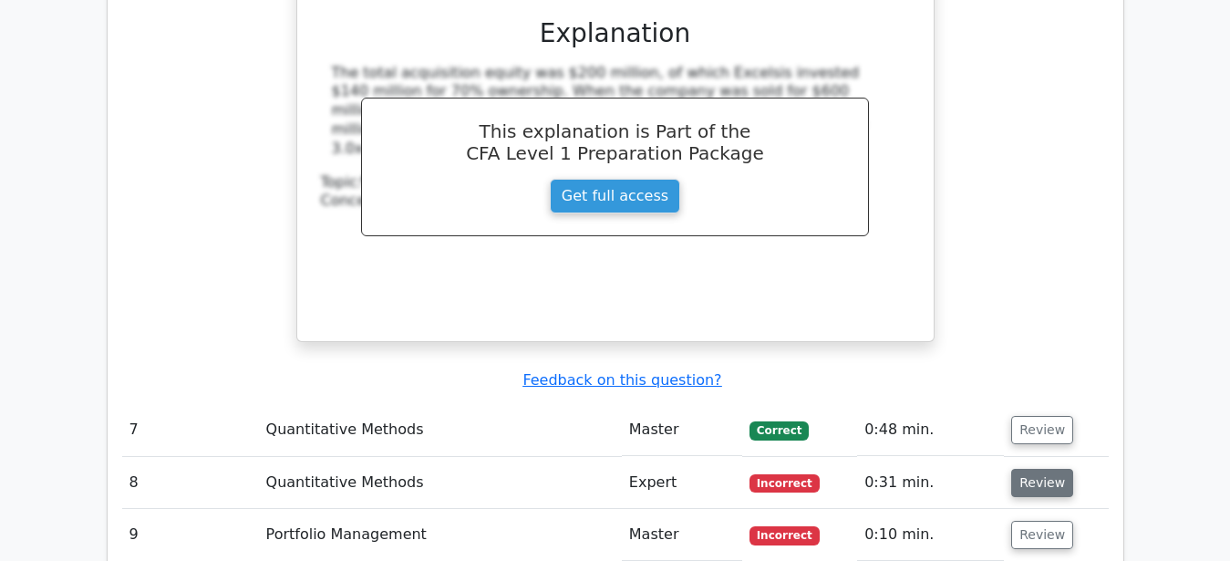
click at [1050, 469] on button "Review" at bounding box center [1042, 483] width 62 height 28
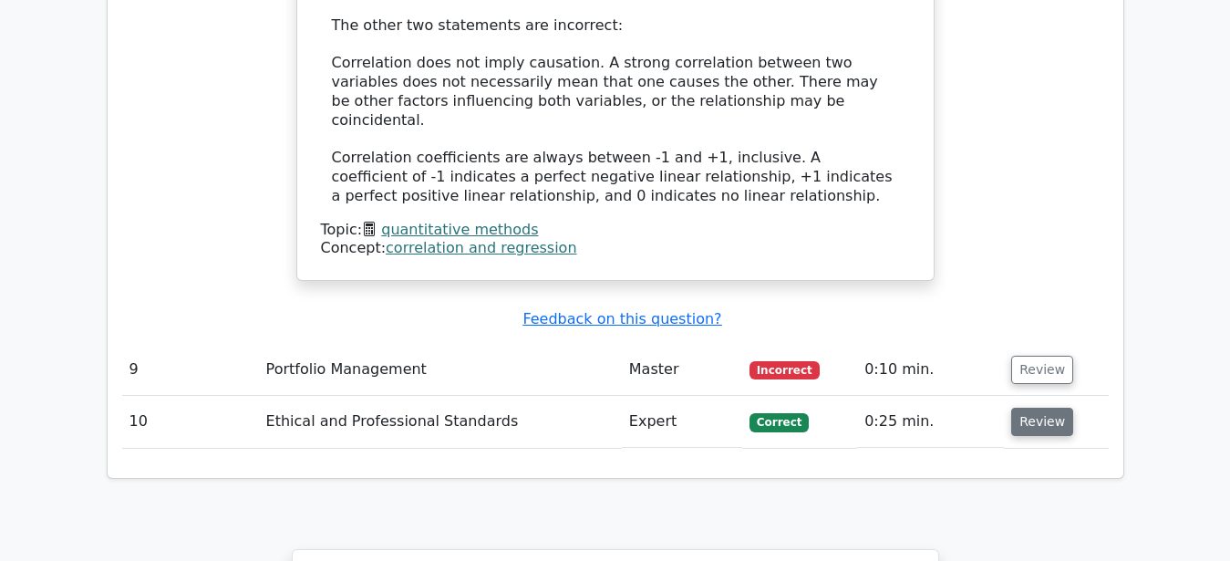
scroll to position [4557, 0]
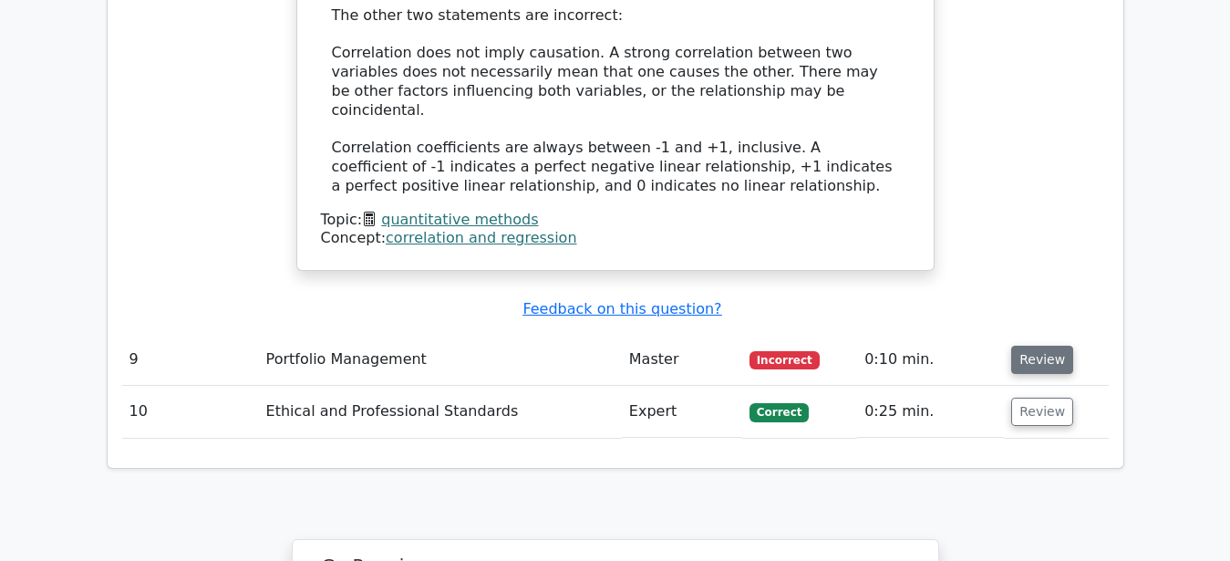
click at [1024, 346] on button "Review" at bounding box center [1042, 360] width 62 height 28
